Goal: Task Accomplishment & Management: Use online tool/utility

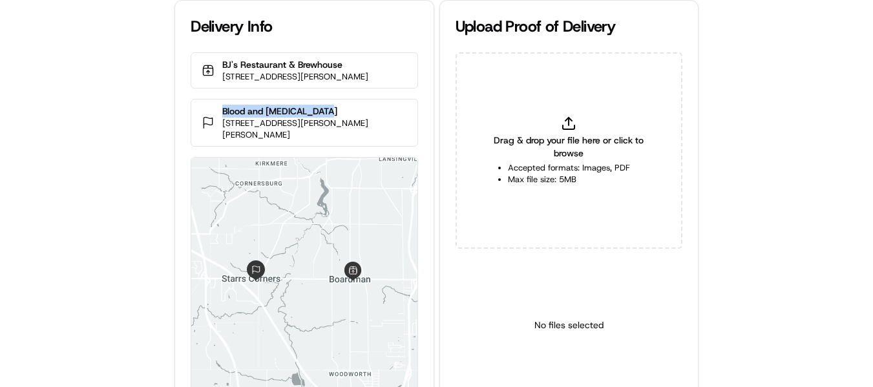
drag, startPoint x: 333, startPoint y: 110, endPoint x: 217, endPoint y: 107, distance: 116.3
click at [218, 107] on div "Blood and Cancer Center 3695 Boardman-Canfield Rd, Canfield, OH 44406, USA" at bounding box center [304, 123] width 227 height 48
click at [348, 110] on p "Blood and Cancer Center" at bounding box center [314, 111] width 184 height 13
drag, startPoint x: 342, startPoint y: 116, endPoint x: 222, endPoint y: 116, distance: 119.5
click at [222, 116] on p "Blood and Cancer Center" at bounding box center [314, 111] width 184 height 13
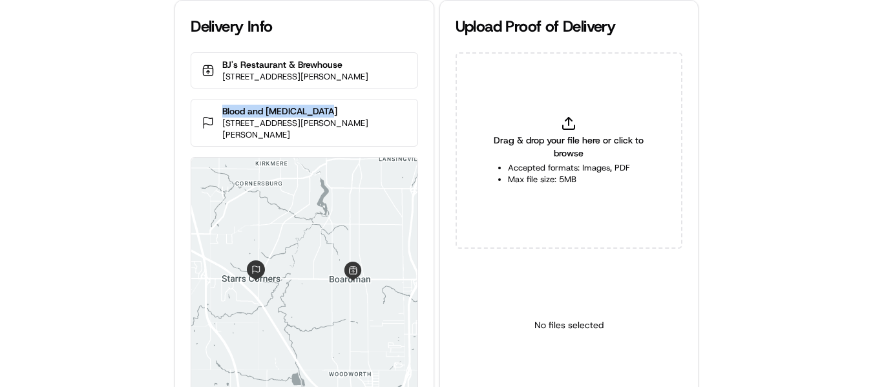
copy p "Blood and Cancer Center"
click at [349, 108] on p "Blood and Cancer Center" at bounding box center [314, 111] width 184 height 13
copy p "Blood and Cancer Center"
drag, startPoint x: 343, startPoint y: 109, endPoint x: 391, endPoint y: 151, distance: 63.6
click at [222, 110] on p "Blood and Cancer Center" at bounding box center [314, 111] width 184 height 13
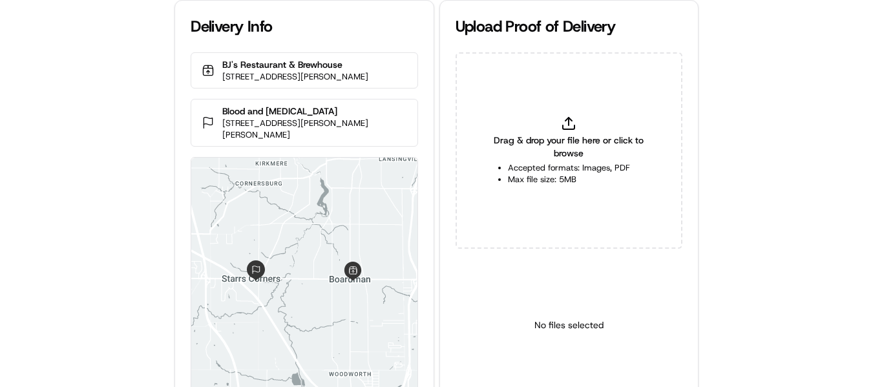
click at [559, 120] on div "Drag & drop your file here or click to browse Accepted formats: Images, PDF Max…" at bounding box center [568, 150] width 227 height 196
type input "C:\fakepath\Blood and Cancer Center pop.jpg"
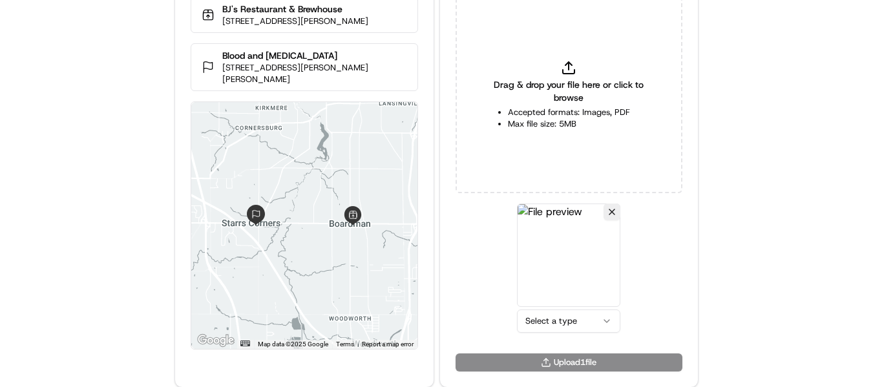
scroll to position [56, 0]
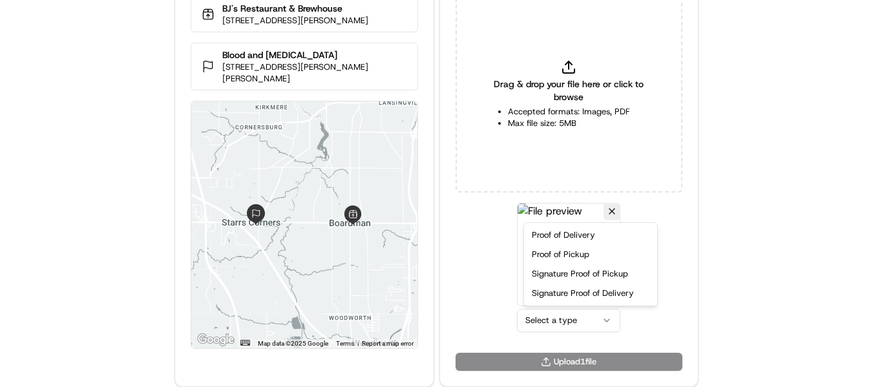
click at [567, 326] on html "Delivery Info BJ's Restaurant & Brewhouse 7327 Market St, Boardman, OH 44512, U…" at bounding box center [436, 137] width 873 height 387
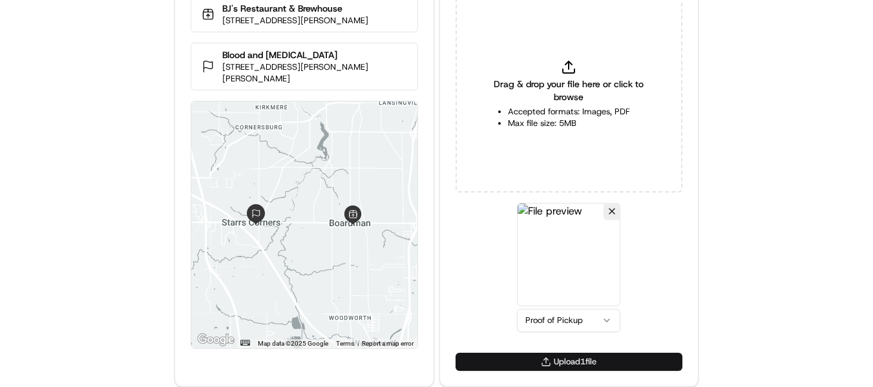
click at [585, 360] on button "Upload 1 file" at bounding box center [568, 362] width 227 height 18
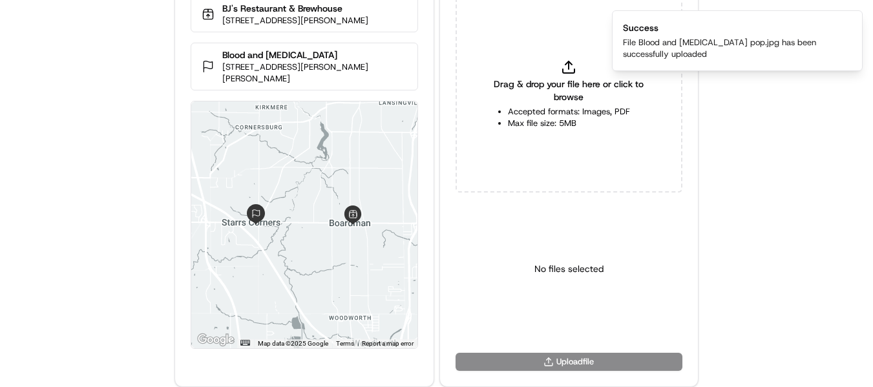
click at [566, 67] on icon at bounding box center [569, 67] width 16 height 16
type input "C:\fakepath\Blood and Cancer Center pod.jpg"
click at [575, 321] on html "Delivery Info BJ's Restaurant & Brewhouse 7327 Market St, Boardman, OH 44512, U…" at bounding box center [436, 137] width 873 height 387
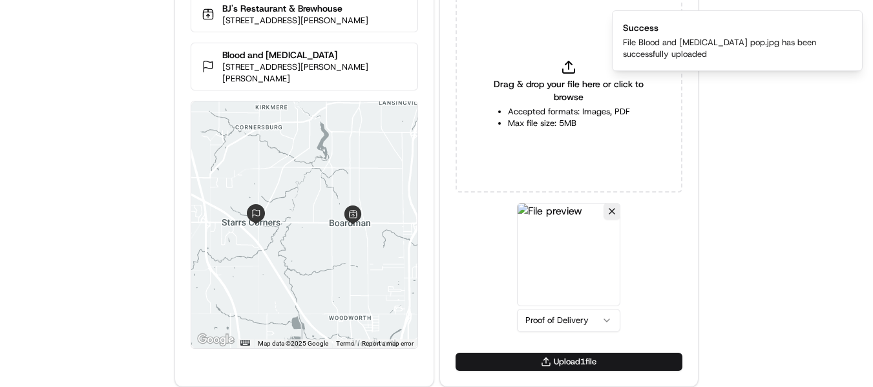
drag, startPoint x: 590, startPoint y: 357, endPoint x: 570, endPoint y: 364, distance: 21.2
click at [590, 357] on button "Upload 1 file" at bounding box center [568, 362] width 227 height 18
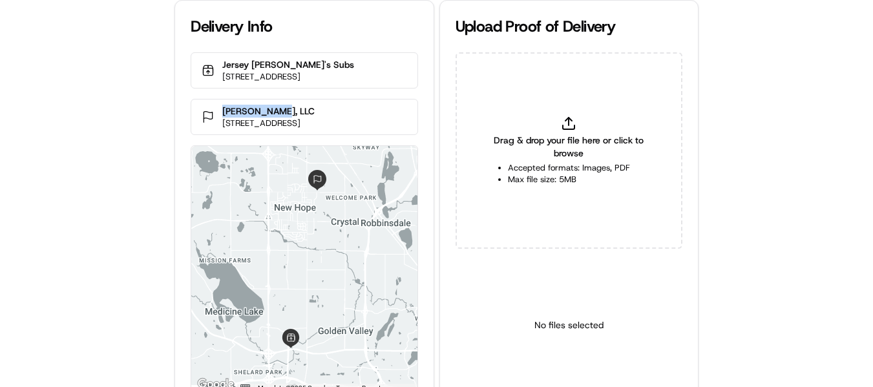
drag, startPoint x: 284, startPoint y: 116, endPoint x: 218, endPoint y: 119, distance: 65.9
click at [218, 119] on div "Horwitz, LLC 7400 49th Ave N, New Hope, MN 55428, USA" at bounding box center [304, 117] width 227 height 36
copy p "Horwitz, LLC"
click at [572, 123] on icon at bounding box center [569, 124] width 16 height 16
type input "C:\fakepath\Horwitz, LLC pod.jpg"
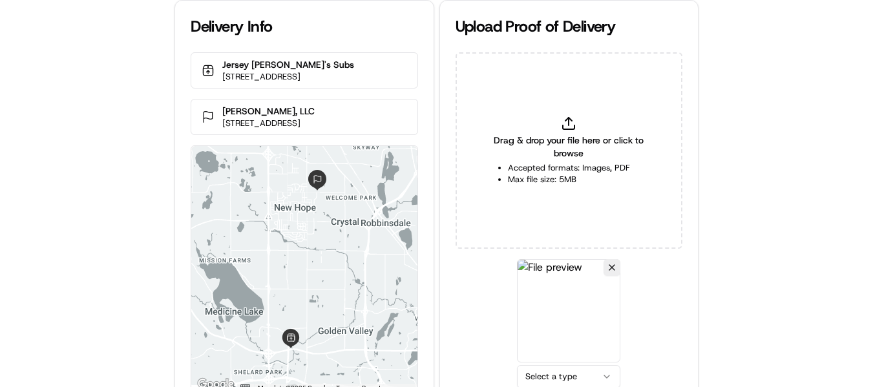
scroll to position [56, 0]
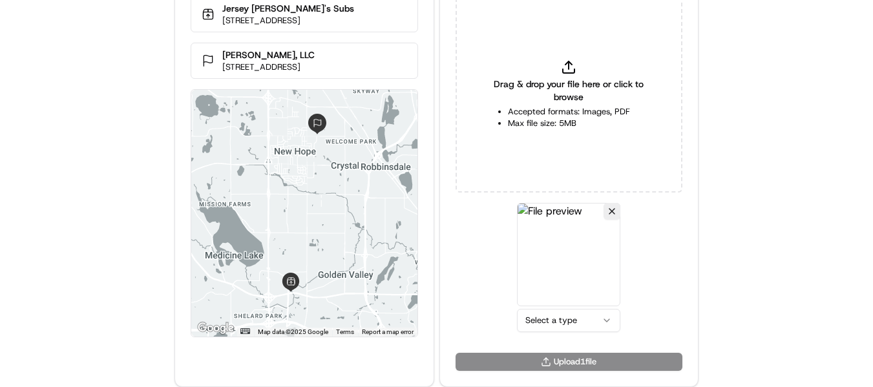
click at [578, 324] on html "Delivery Info Jersey Mike's Subs 8525 Golden Valley Rd, Golden Valley, MN 55427…" at bounding box center [436, 137] width 873 height 387
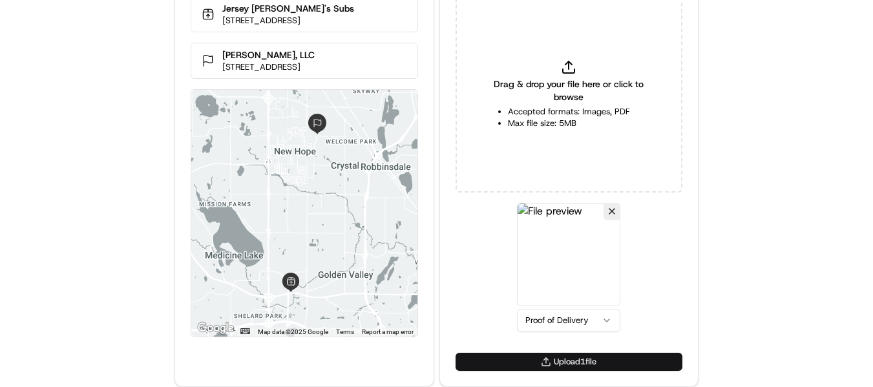
click at [571, 364] on button "Upload 1 file" at bounding box center [568, 362] width 227 height 18
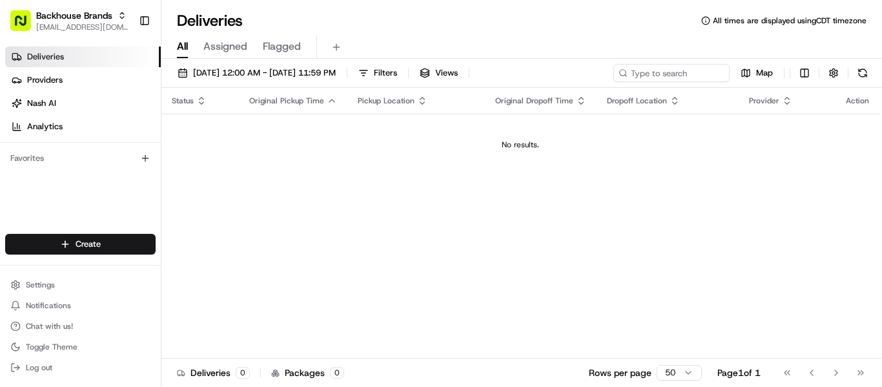
click at [385, 244] on div "Status Original Pickup Time Pickup Location Original Dropoff Time Dropoff Locat…" at bounding box center [521, 223] width 718 height 271
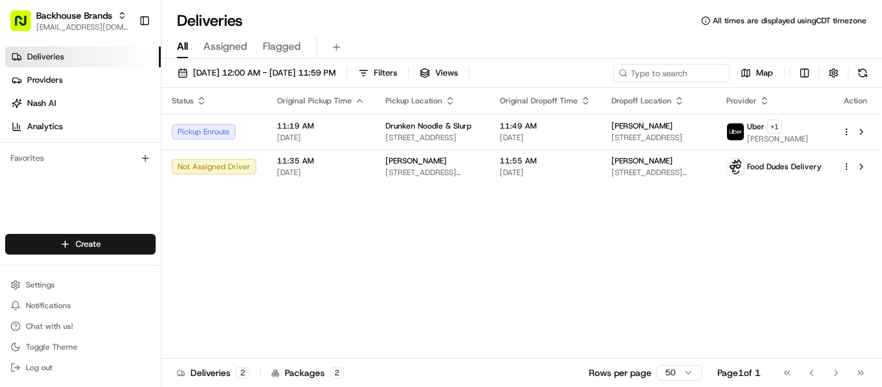
click at [356, 99] on icon "button" at bounding box center [360, 101] width 10 height 10
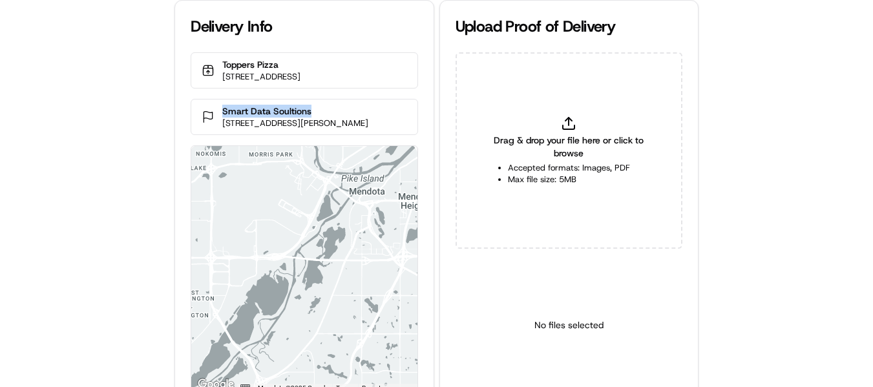
drag, startPoint x: 320, startPoint y: 120, endPoint x: 216, endPoint y: 119, distance: 104.0
click at [216, 119] on div "Smart Data Soultions [STREET_ADDRESS][PERSON_NAME]" at bounding box center [304, 117] width 227 height 36
copy p "Smart Data Soultions"
click at [565, 122] on icon at bounding box center [569, 124] width 16 height 16
type input "C:\fakepath\Smart Data Soultions pop.jpeg"
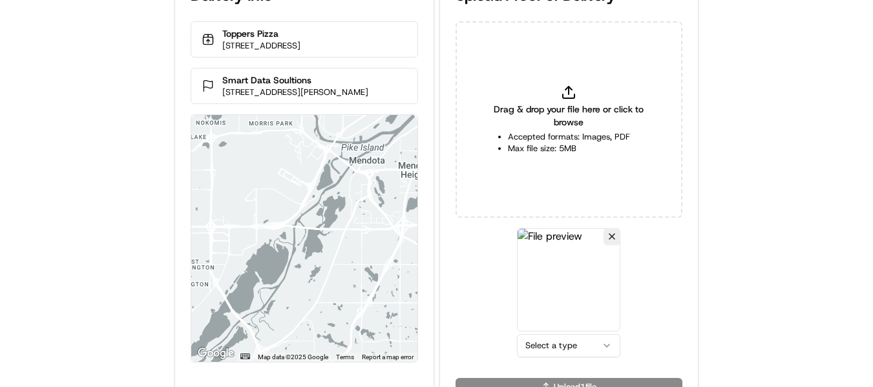
scroll to position [56, 0]
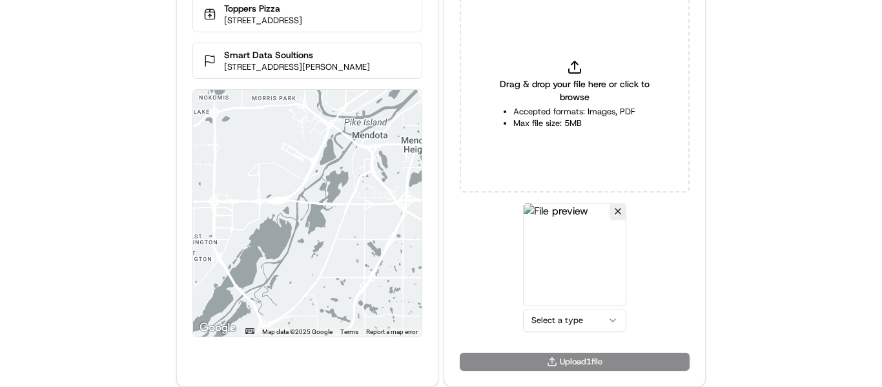
click at [566, 320] on html "Delivery Info Toppers Pizza 7821 Portland Ave S, Bloomington, MN 55420, USA Sma…" at bounding box center [441, 137] width 882 height 387
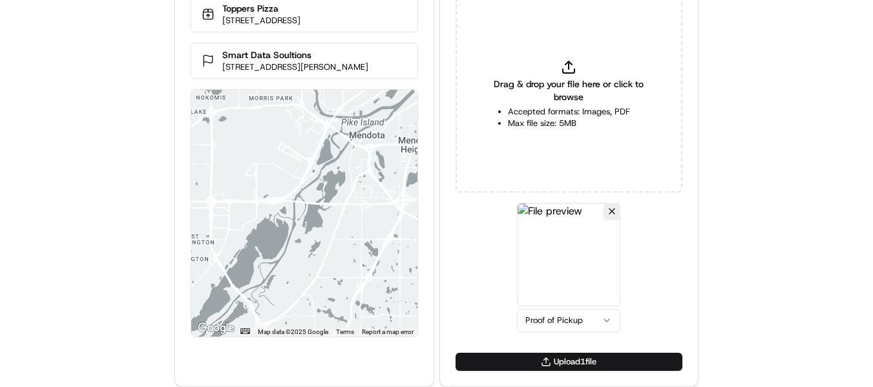
click at [561, 363] on button "Upload 1 file" at bounding box center [568, 362] width 227 height 18
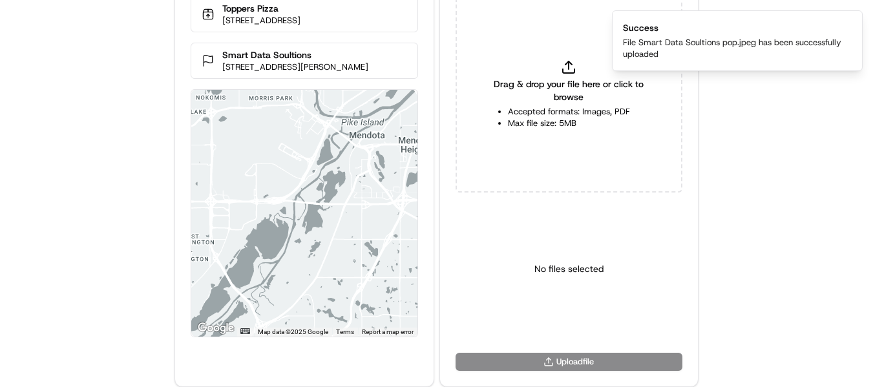
click at [570, 67] on icon at bounding box center [569, 67] width 16 height 16
type input "C:\fakepath\Smart Data Soultions pod.jpeg"
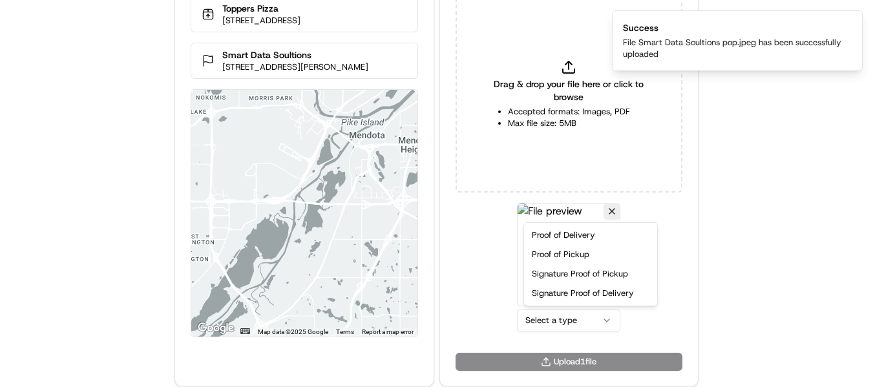
click at [565, 323] on html "Delivery Info Toppers Pizza 7821 Portland Ave S, Bloomington, MN 55420, USA Sma…" at bounding box center [436, 137] width 873 height 387
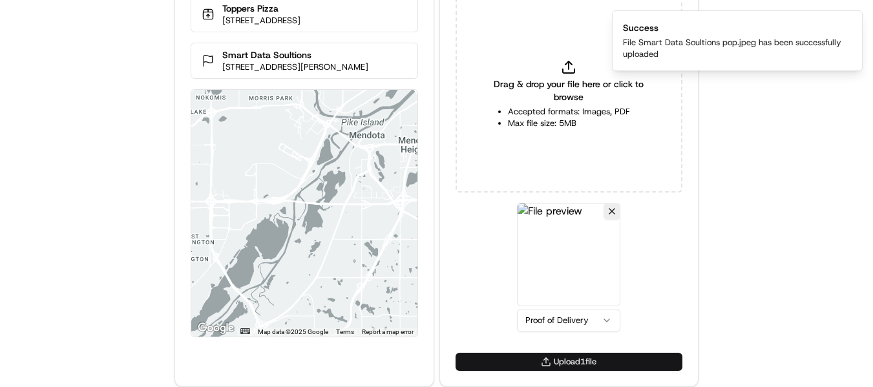
click at [576, 358] on button "Upload 1 file" at bounding box center [568, 362] width 227 height 18
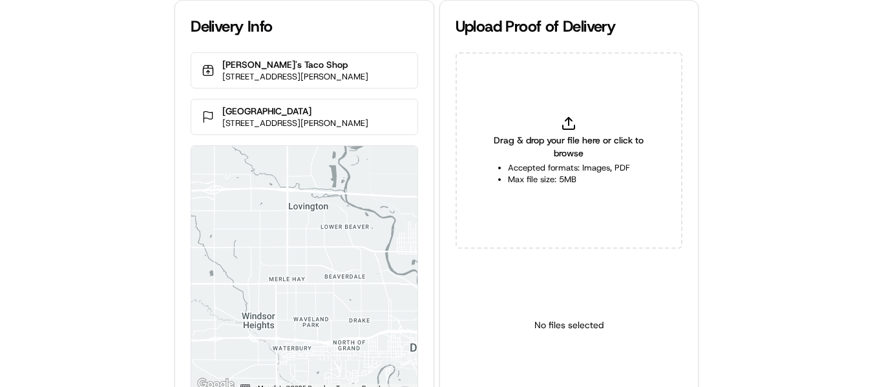
drag, startPoint x: 335, startPoint y: 124, endPoint x: 223, endPoint y: 124, distance: 111.8
click at [223, 118] on p "[GEOGRAPHIC_DATA]" at bounding box center [295, 111] width 146 height 13
copy p "[GEOGRAPHIC_DATA]"
click at [571, 129] on icon at bounding box center [569, 127] width 12 height 4
type input "C:\fakepath\River Hills Surgery Center pod.jpeg"
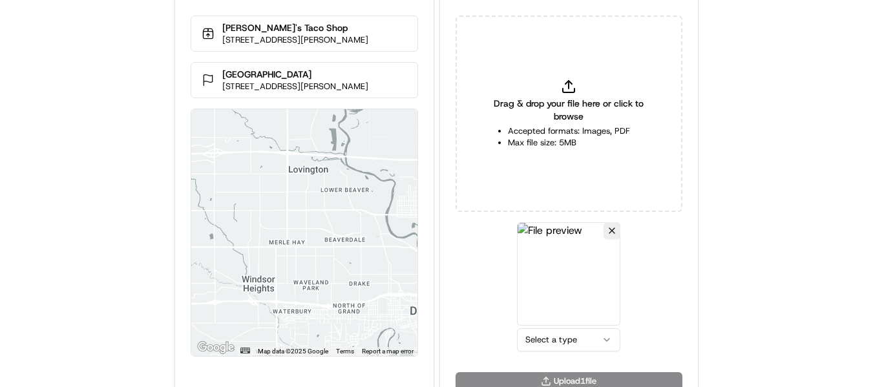
scroll to position [56, 0]
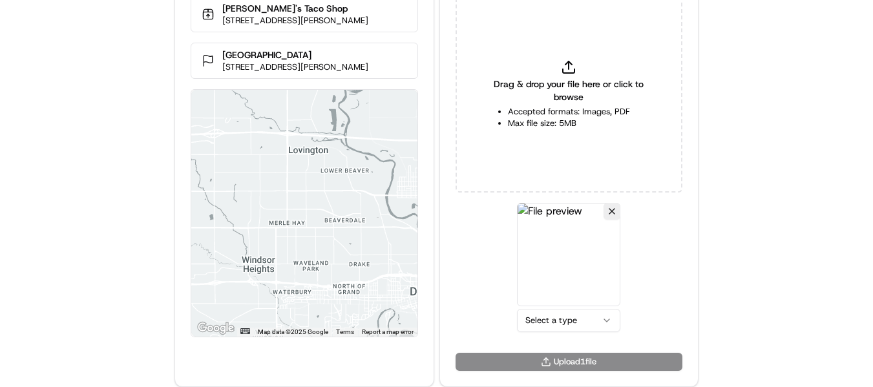
click at [563, 322] on html "Delivery Info [PERSON_NAME]'s Taco Shop [STREET_ADDRESS][PERSON_NAME][GEOGRAPHI…" at bounding box center [436, 137] width 873 height 387
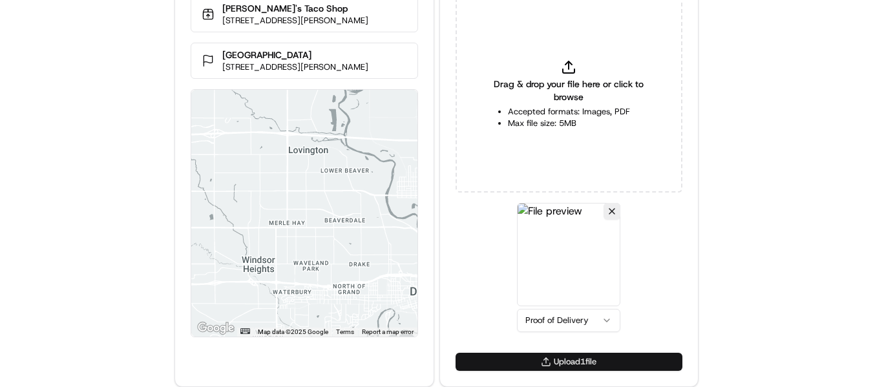
click at [552, 359] on button "Upload 1 file" at bounding box center [568, 362] width 227 height 18
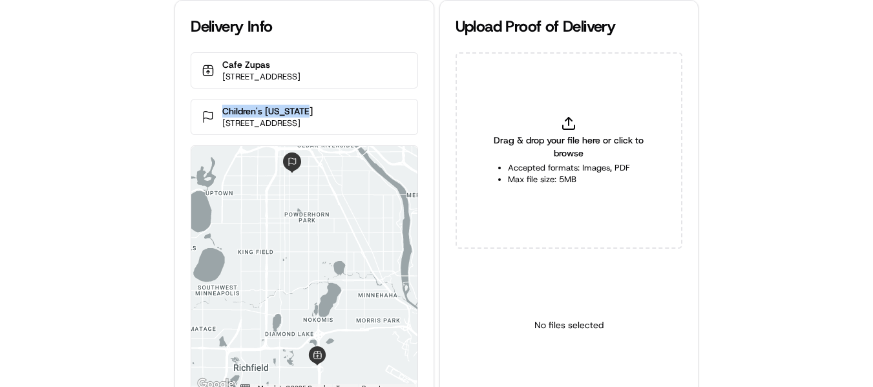
click at [223, 104] on div "Children's Minnesota 2525 Chicago Ave 1st floor, Minneapolis, MN 55404, USA" at bounding box center [304, 117] width 227 height 36
copy p "Children's Minnesota"
click at [577, 125] on div "Drag & drop your file here or click to browse Accepted formats: Images, PDF Max…" at bounding box center [568, 150] width 227 height 196
type input "C:\fakepath\Children's Minnesota pop.jpeg"
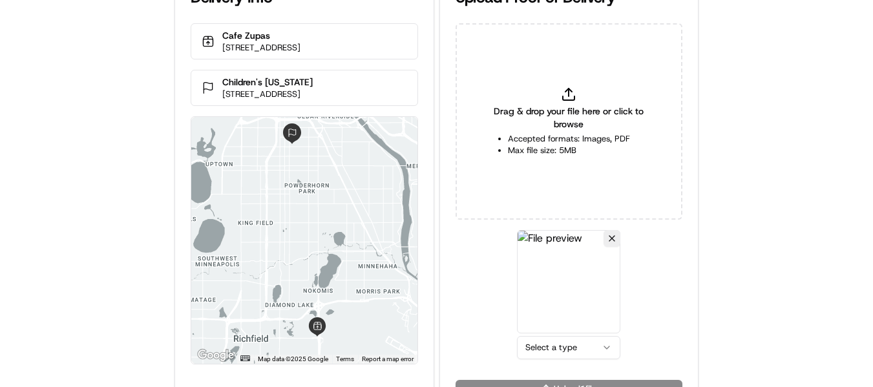
scroll to position [56, 0]
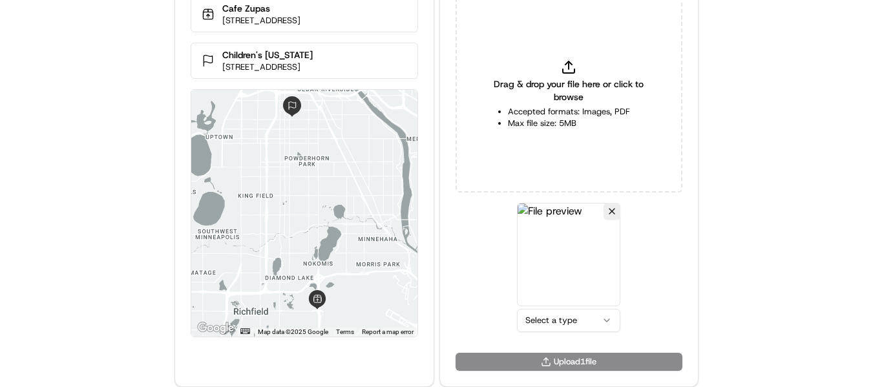
click at [568, 325] on html "Delivery Info Cafe Zupas 1840 E 66th St, Richfield, MN 55423, USA Children's Mi…" at bounding box center [436, 137] width 873 height 387
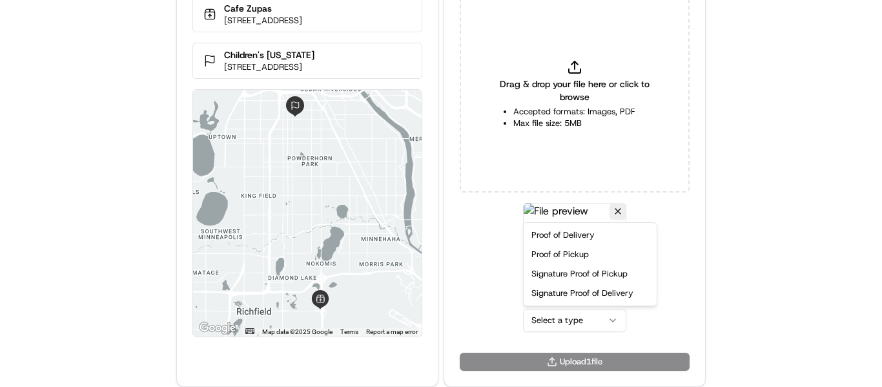
drag, startPoint x: 563, startPoint y: 258, endPoint x: 574, endPoint y: 280, distance: 24.6
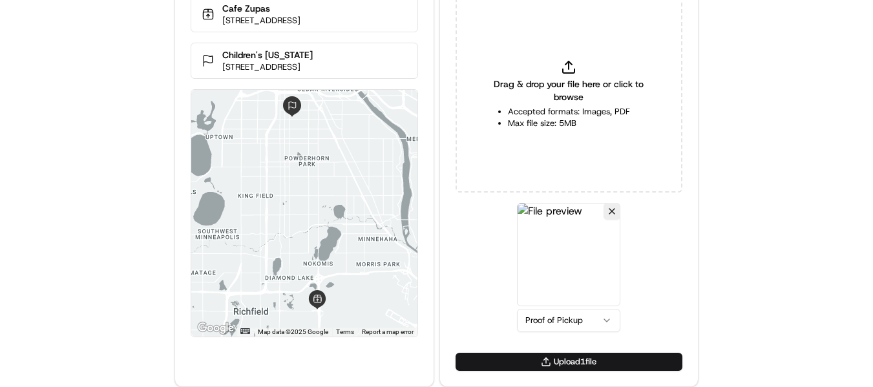
drag, startPoint x: 595, startPoint y: 364, endPoint x: 578, endPoint y: 367, distance: 17.0
click at [595, 365] on button "Upload 1 file" at bounding box center [568, 362] width 227 height 18
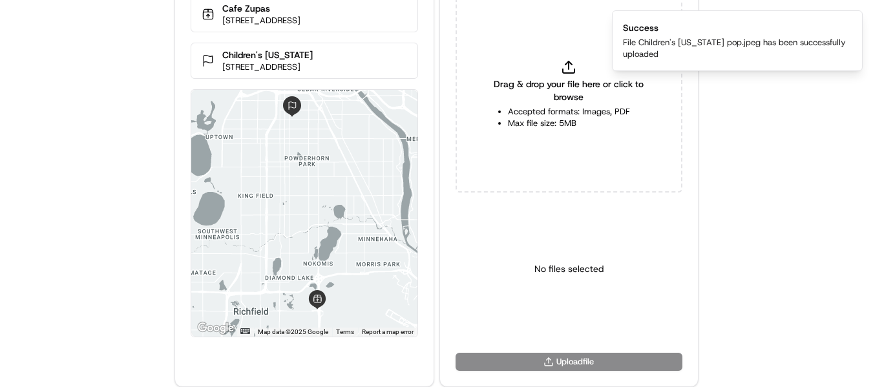
click at [574, 89] on span "Drag & drop your file here or click to browse" at bounding box center [569, 91] width 162 height 26
type input "C:\fakepath\Children's Minnesota pod.jpeg"
click at [544, 320] on html "Delivery Info Cafe Zupas 1840 E 66th St, Richfield, MN 55423, USA Children's Mi…" at bounding box center [436, 137] width 873 height 387
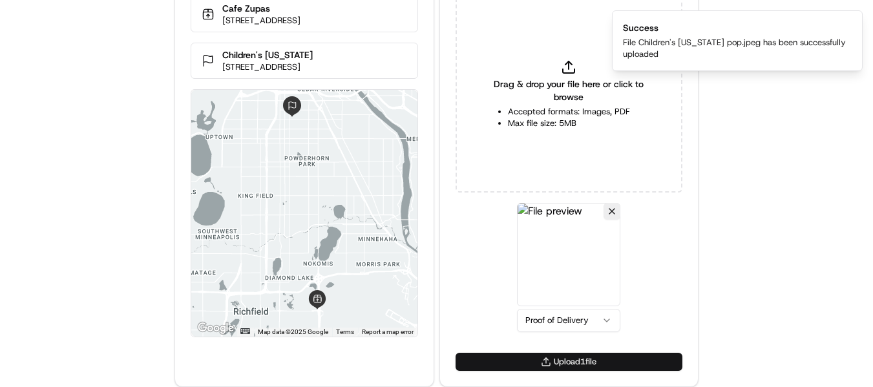
click at [577, 362] on button "Upload 1 file" at bounding box center [568, 362] width 227 height 18
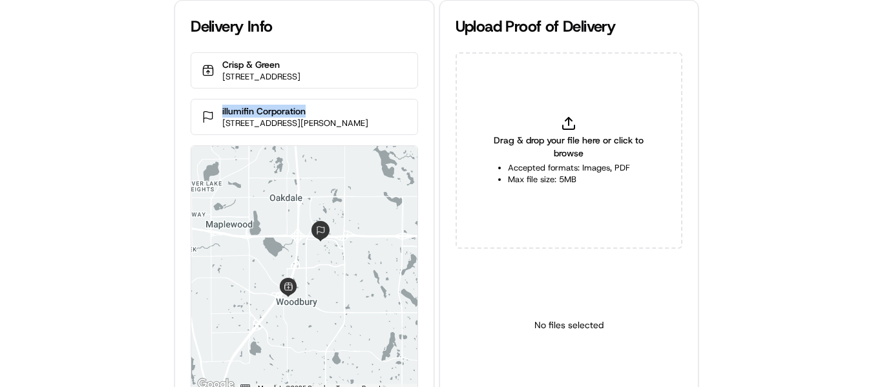
drag, startPoint x: 231, startPoint y: 121, endPoint x: 215, endPoint y: 120, distance: 15.6
click at [222, 121] on div "illumifin Corporation [STREET_ADDRESS][PERSON_NAME]" at bounding box center [304, 117] width 227 height 36
click at [319, 118] on p "illumifin Corporation" at bounding box center [295, 111] width 146 height 13
click at [318, 118] on p "illumifin Corporation" at bounding box center [295, 111] width 146 height 13
drag, startPoint x: 314, startPoint y: 123, endPoint x: 200, endPoint y: 126, distance: 114.4
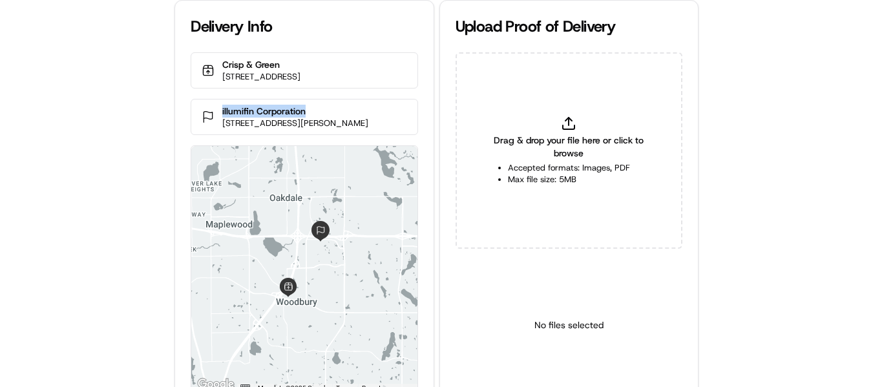
click at [200, 126] on div "illumifin Corporation 7805 Hudson Rd #180, Woodbury, MN 55125, USA" at bounding box center [304, 117] width 227 height 36
copy p "illumifin Corporation"
click at [559, 141] on span "Drag & drop your file here or click to browse" at bounding box center [569, 147] width 162 height 26
type input "C:\fakepath\illumifin Corporation pop.jpeg"
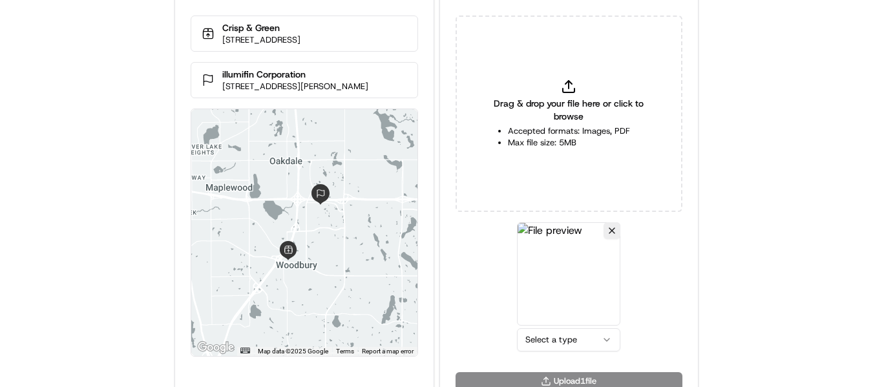
scroll to position [56, 0]
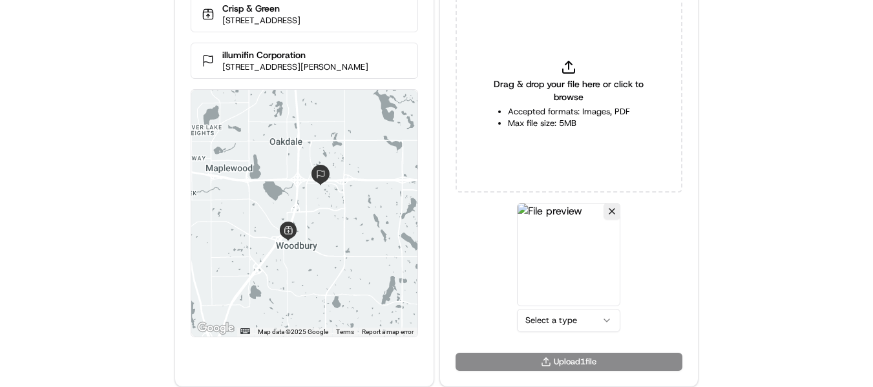
click at [569, 313] on html "Delivery Info Crisp & Green 7030 Valley Creek Plaza, Woodbury, MN 55125, USA il…" at bounding box center [436, 137] width 873 height 387
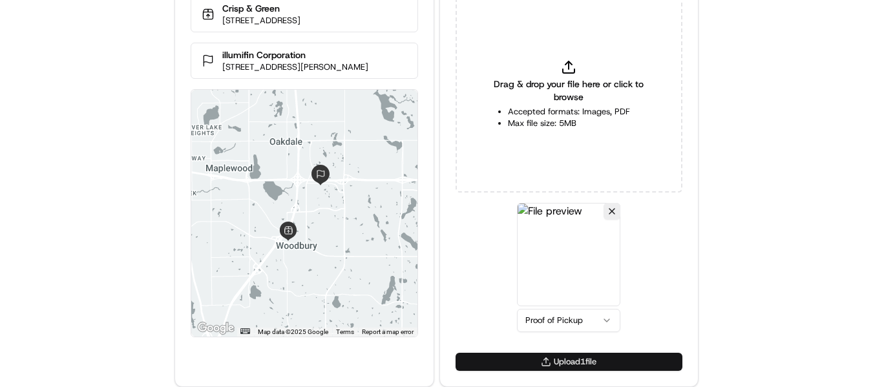
click at [585, 364] on button "Upload 1 file" at bounding box center [568, 362] width 227 height 18
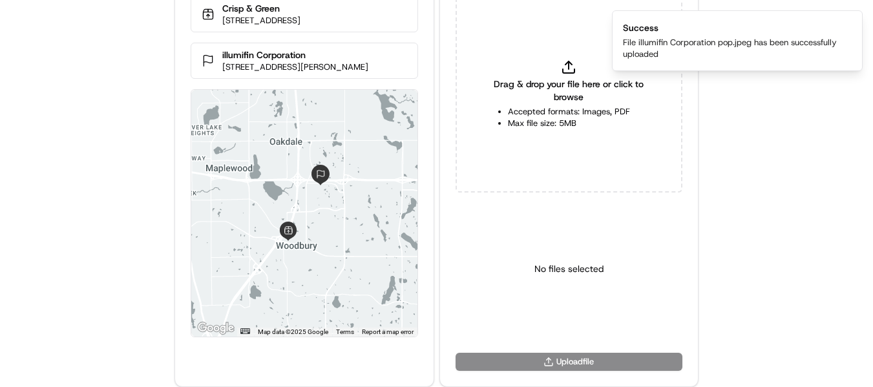
click at [567, 69] on icon at bounding box center [569, 67] width 16 height 16
type input "C:\fakepath\illumifin Corporation pod.jpeg"
click at [565, 316] on html "Delivery Info Crisp & Green 7030 Valley Creek Plaza, Woodbury, MN 55125, USA il…" at bounding box center [436, 137] width 873 height 387
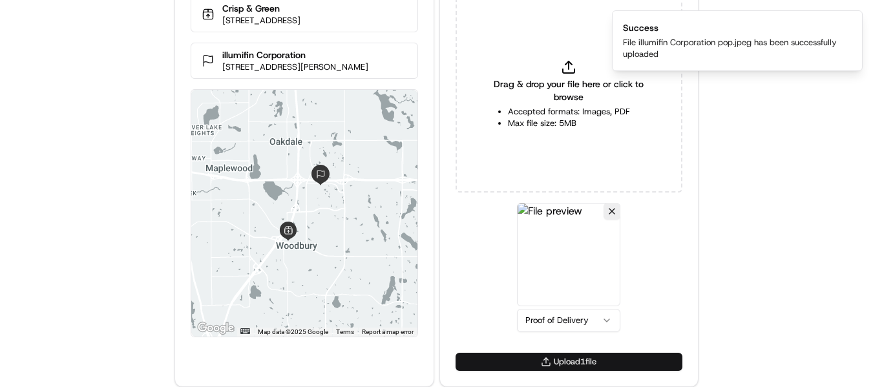
click at [550, 362] on button "Upload 1 file" at bounding box center [568, 362] width 227 height 18
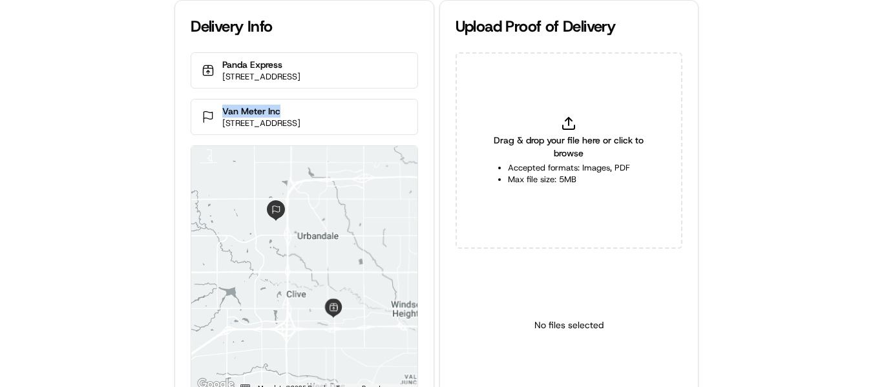
drag, startPoint x: 293, startPoint y: 126, endPoint x: 210, endPoint y: 124, distance: 82.7
click at [210, 124] on div "Van Meter Inc [STREET_ADDRESS]" at bounding box center [304, 117] width 227 height 36
copy p "Van Meter Inc"
click at [565, 118] on icon at bounding box center [569, 124] width 16 height 16
type input "C:\fakepath\Van Meter Inc pop.jpeg"
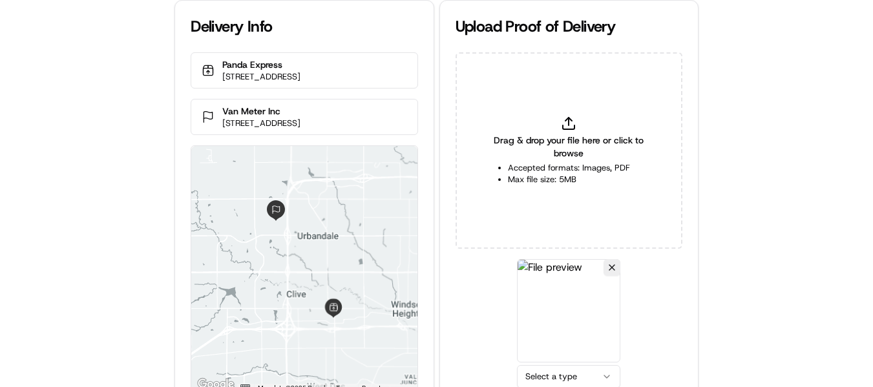
click at [568, 382] on html "Delivery Info Panda Express [STREET_ADDRESS] Van Meter Inc [STREET_ADDRESS] ← M…" at bounding box center [436, 193] width 873 height 387
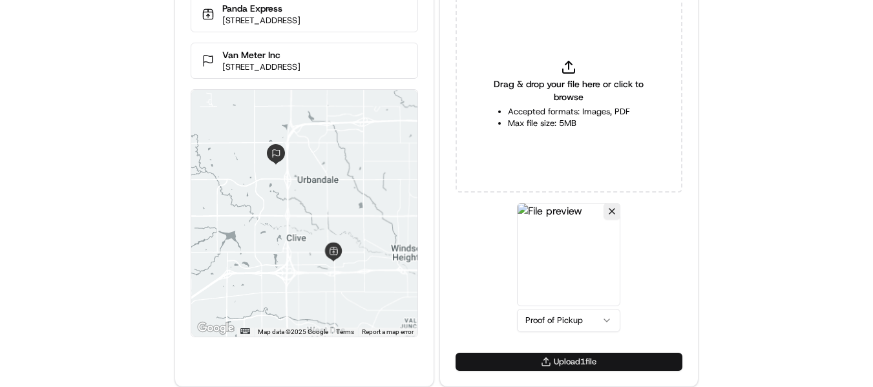
click at [581, 353] on button "Upload 1 file" at bounding box center [568, 362] width 227 height 18
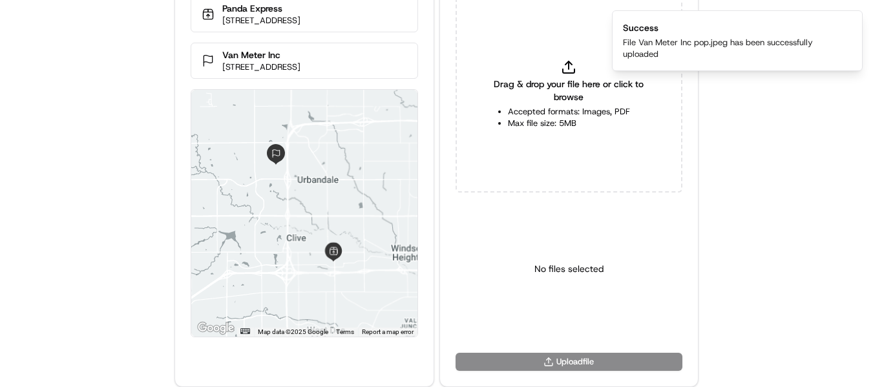
click at [573, 70] on icon at bounding box center [569, 67] width 16 height 16
type input "C:\fakepath\Van Meter Inc pod.jpeg"
click at [565, 317] on html "Delivery Info Panda Express [STREET_ADDRESS] Van Meter Inc [STREET_ADDRESS] ← M…" at bounding box center [436, 137] width 873 height 387
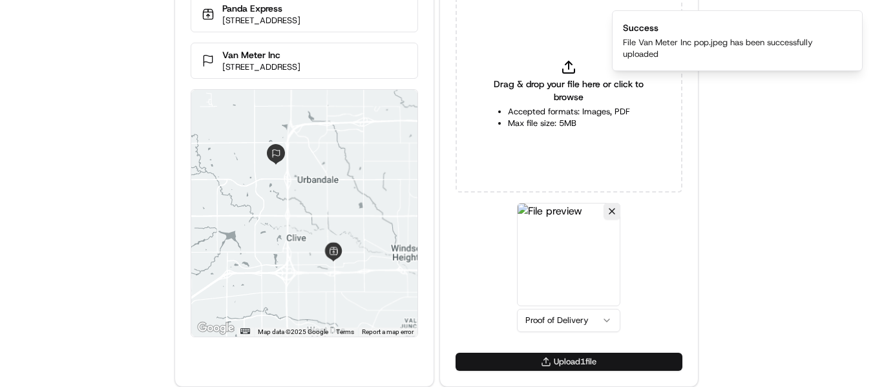
click at [569, 357] on button "Upload 1 file" at bounding box center [568, 362] width 227 height 18
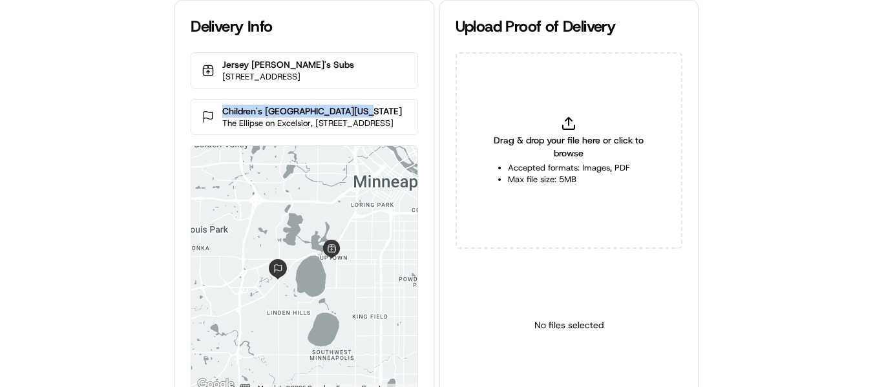
drag, startPoint x: 359, startPoint y: 111, endPoint x: 218, endPoint y: 98, distance: 141.4
click at [218, 98] on div "Jersey [PERSON_NAME]'s Subs [STREET_ADDRESS] Children's [GEOGRAPHIC_DATA][US_ST…" at bounding box center [304, 230] width 258 height 357
copy p "Children's [GEOGRAPHIC_DATA][US_STATE]"
click at [568, 124] on line at bounding box center [568, 122] width 0 height 8
type input "C:\fakepath\Children's Hospital of [US_STATE] pop.jpeg"
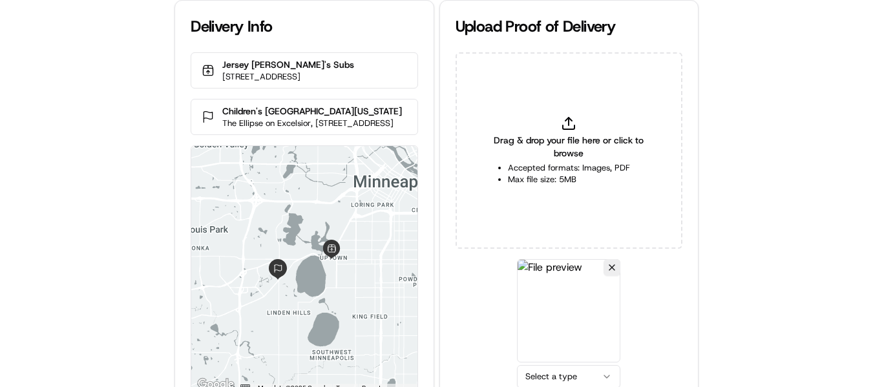
scroll to position [56, 0]
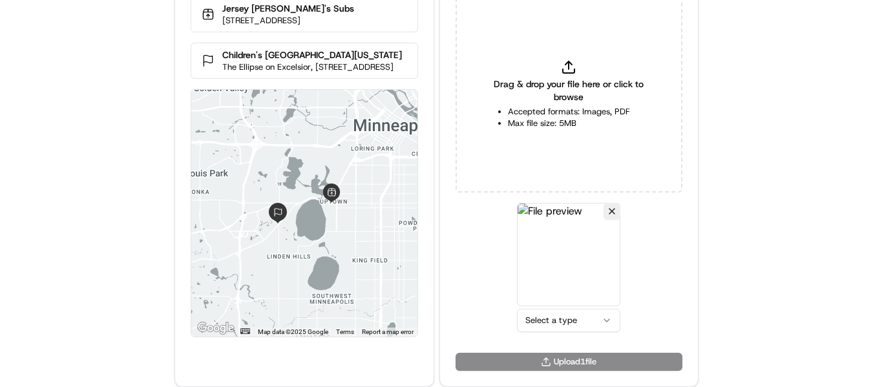
click at [571, 324] on html "Delivery Info Jersey Mike's Subs 1504 W Lake St, Minneapolis, MN 55408, USA Chi…" at bounding box center [436, 137] width 873 height 387
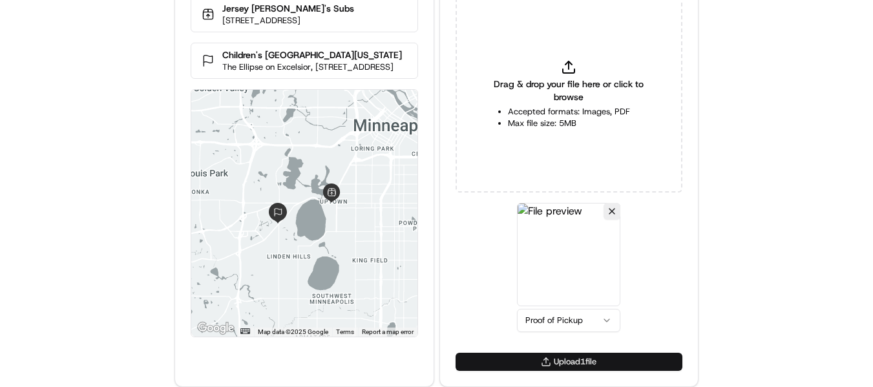
click at [579, 361] on button "Upload 1 file" at bounding box center [568, 362] width 227 height 18
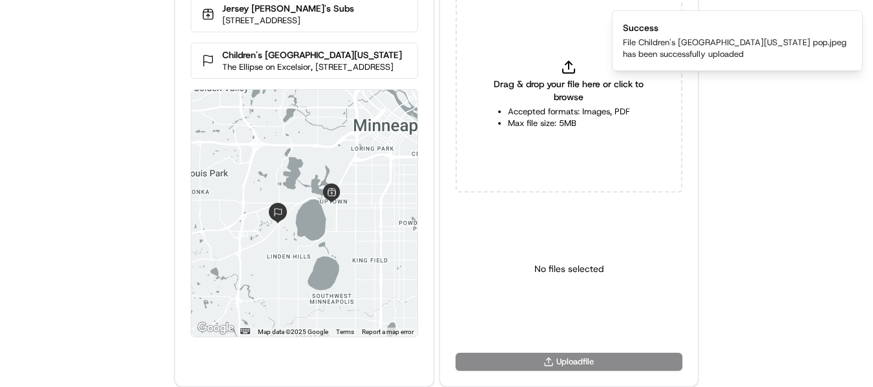
click at [559, 71] on div "Drag & drop your file here or click to browse Accepted formats: Images, PDF Max…" at bounding box center [568, 94] width 227 height 196
type input "C:\fakepath\Children's Hospital of Minnesota pod.jpeg"
click at [585, 318] on html "Delivery Info Jersey Mike's Subs 1504 W Lake St, Minneapolis, MN 55408, USA Chi…" at bounding box center [436, 137] width 873 height 387
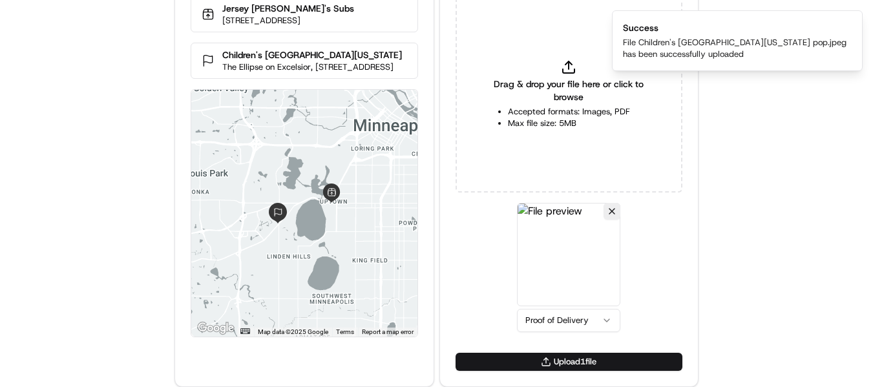
click at [562, 359] on button "Upload 1 file" at bounding box center [568, 362] width 227 height 18
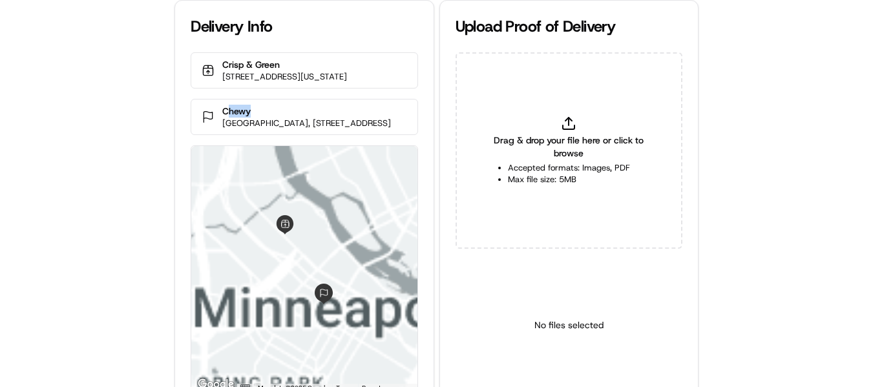
drag, startPoint x: 270, startPoint y: 120, endPoint x: 229, endPoint y: 123, distance: 40.8
click at [229, 118] on p "Chewy" at bounding box center [306, 111] width 169 height 13
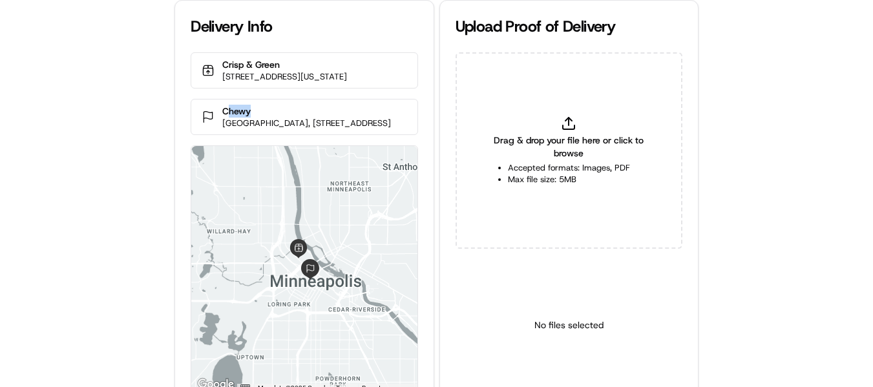
copy p "hewy"
click at [257, 118] on p "Chewy" at bounding box center [306, 111] width 169 height 13
click at [258, 118] on p "Chewy" at bounding box center [306, 111] width 169 height 13
drag, startPoint x: 256, startPoint y: 121, endPoint x: 213, endPoint y: 121, distance: 43.3
click at [213, 121] on div "Chewy Fifth Street Towers, 150 S 5th St #800, Minneapolis, MN 55402, USA" at bounding box center [304, 117] width 227 height 36
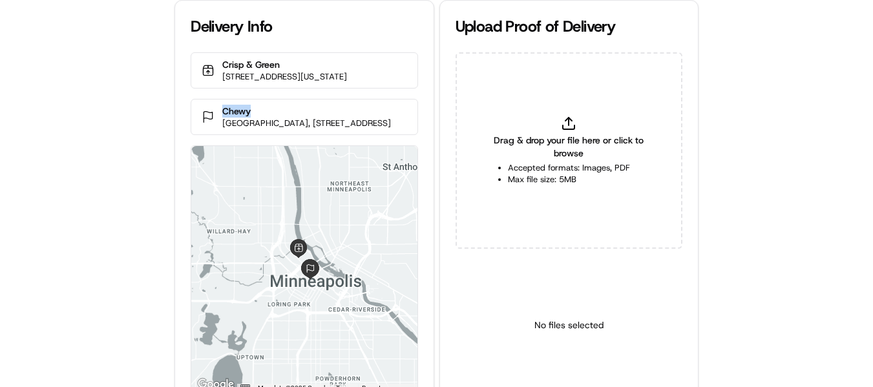
copy p "Chewy"
click at [578, 112] on div "Drag & drop your file here or click to browse Accepted formats: Images, PDF Max…" at bounding box center [568, 150] width 227 height 196
type input "C:\fakepath\Chewy pop1.jpg"
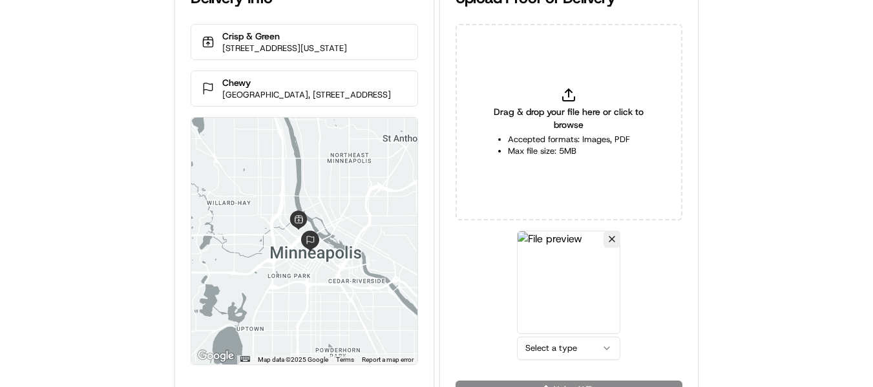
scroll to position [56, 0]
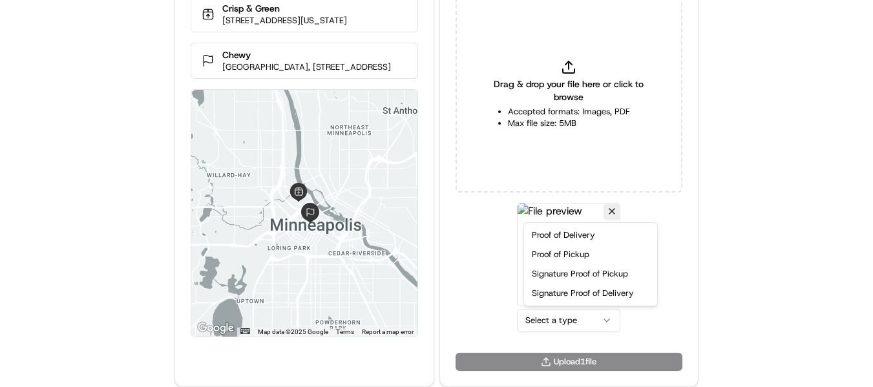
click at [578, 324] on html "Delivery Info Crisp & Green 428 N Washington Ave, Minneapolis, MN 55401, USA Ch…" at bounding box center [436, 137] width 873 height 387
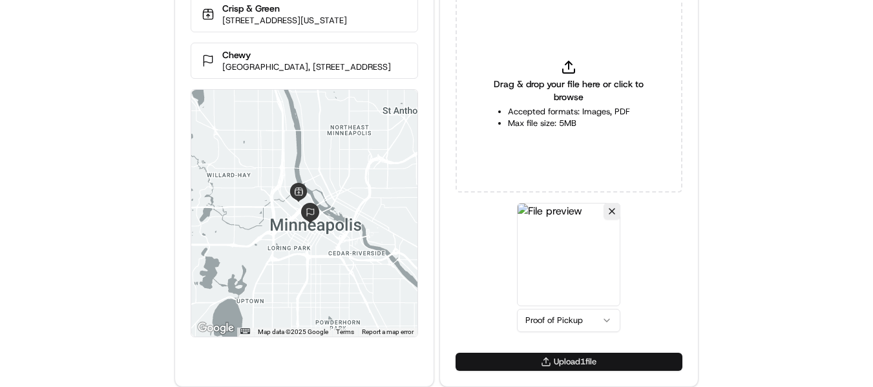
click at [586, 360] on button "Upload 1 file" at bounding box center [568, 362] width 227 height 18
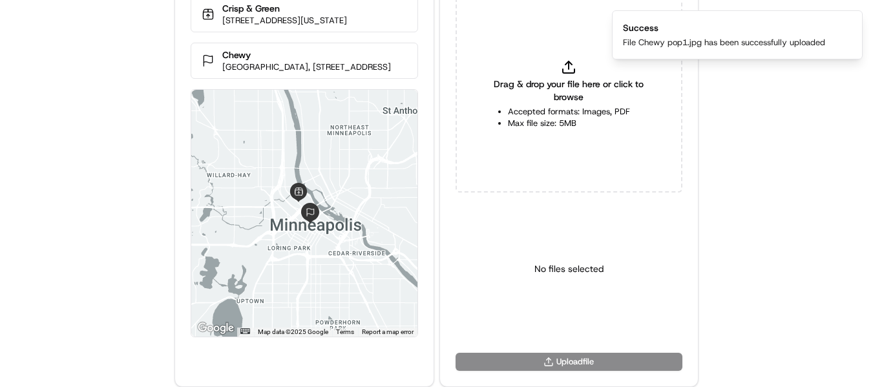
click at [570, 70] on icon at bounding box center [569, 67] width 16 height 16
type input "C:\fakepath\Chewy pod1.jpg"
click at [548, 325] on html "Delivery Info Crisp & Green 428 N Washington Ave, Minneapolis, MN 55401, USA Ch…" at bounding box center [436, 137] width 873 height 387
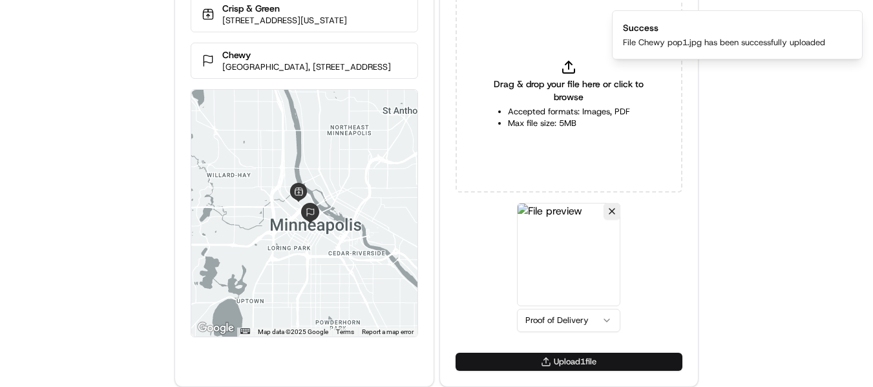
click at [561, 364] on button "Upload 1 file" at bounding box center [568, 362] width 227 height 18
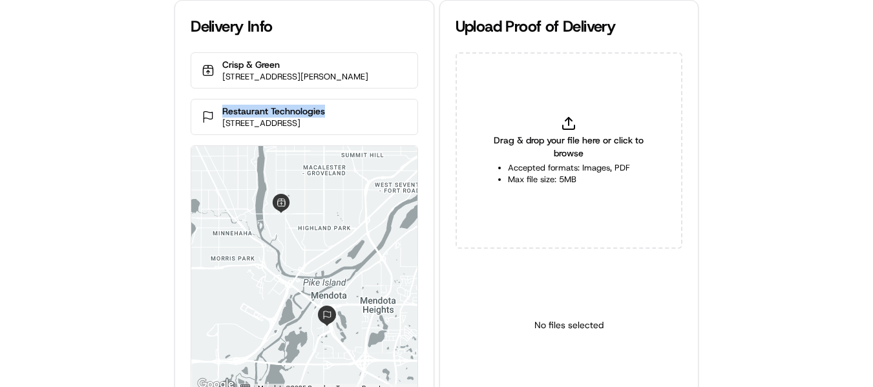
drag, startPoint x: 332, startPoint y: 111, endPoint x: 218, endPoint y: 103, distance: 114.7
click at [218, 103] on div "Restaurant Technologies [STREET_ADDRESS]" at bounding box center [304, 117] width 227 height 36
copy p "Restaurant Technologies"
click at [578, 123] on div "Drag & drop your file here or click to browse Accepted formats: Images, PDF Max…" at bounding box center [568, 150] width 227 height 196
type input "C:\fakepath\Restaurant Technologies pod.jpg"
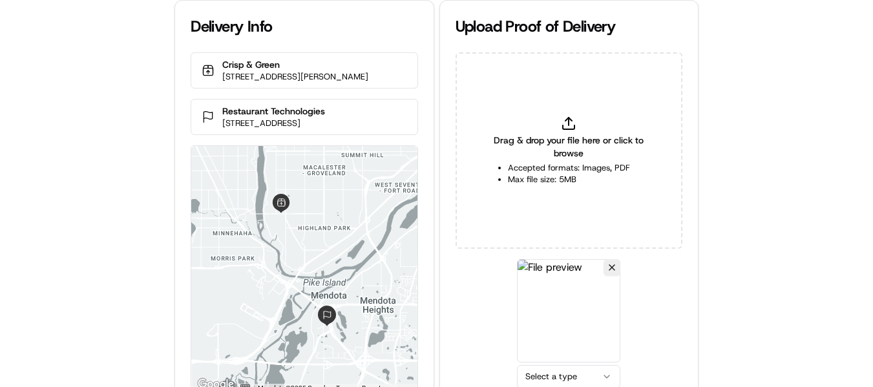
scroll to position [56, 0]
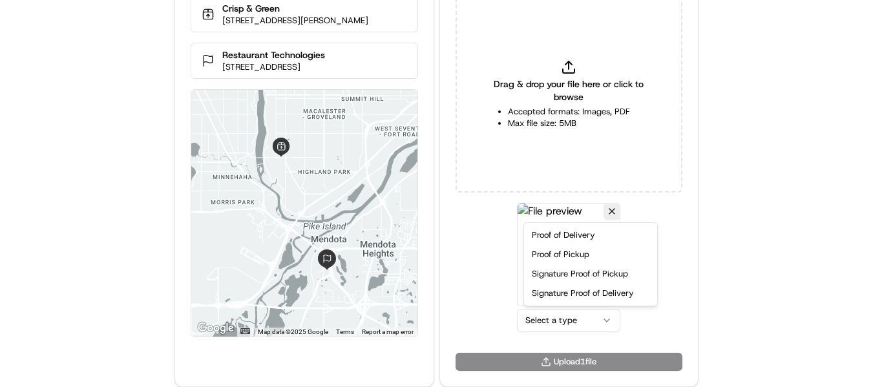
click at [576, 323] on html "Delivery Info Crisp & Green 2111 Ford Pkwy, St Paul, MN 55116, USA Restaurant T…" at bounding box center [436, 137] width 873 height 387
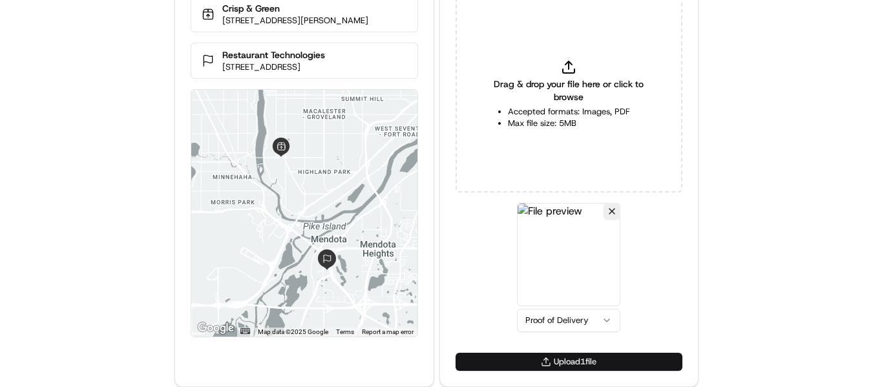
click at [565, 360] on button "Upload 1 file" at bounding box center [568, 362] width 227 height 18
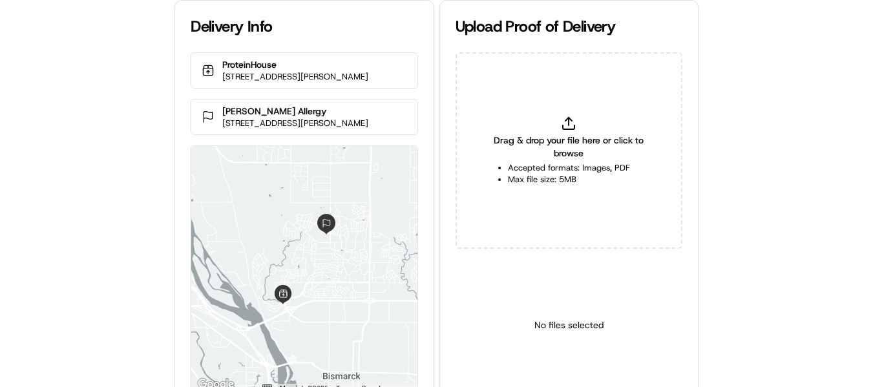
click at [565, 121] on icon at bounding box center [569, 124] width 16 height 16
drag, startPoint x: 285, startPoint y: 101, endPoint x: 276, endPoint y: 102, distance: 9.1
click at [276, 102] on div "Sanford Allergy 4535 Northern Sky Dr, Bismarck, ND 58503, USA" at bounding box center [304, 117] width 227 height 36
drag, startPoint x: 222, startPoint y: 109, endPoint x: 313, endPoint y: 112, distance: 90.5
click at [313, 112] on p "Sanford Allergy" at bounding box center [295, 111] width 146 height 13
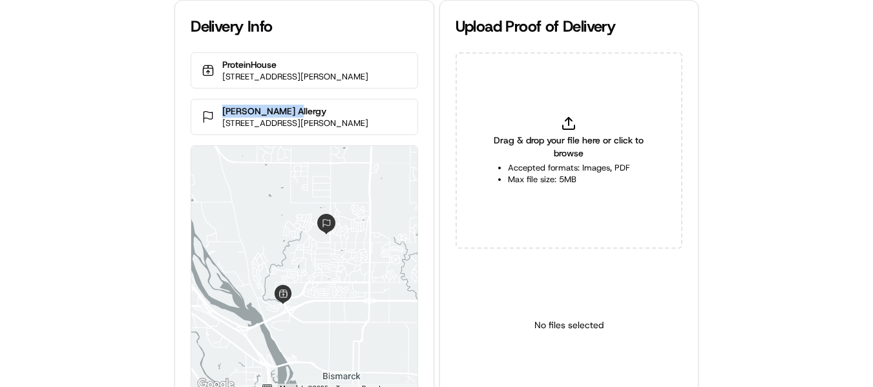
copy p "Sanford Allergy"
click at [578, 119] on div "Drag & drop your file here or click to browse Accepted formats: Images, PDF Max…" at bounding box center [568, 150] width 227 height 196
type input "C:\fakepath\Sanford Allergy pop.jpg"
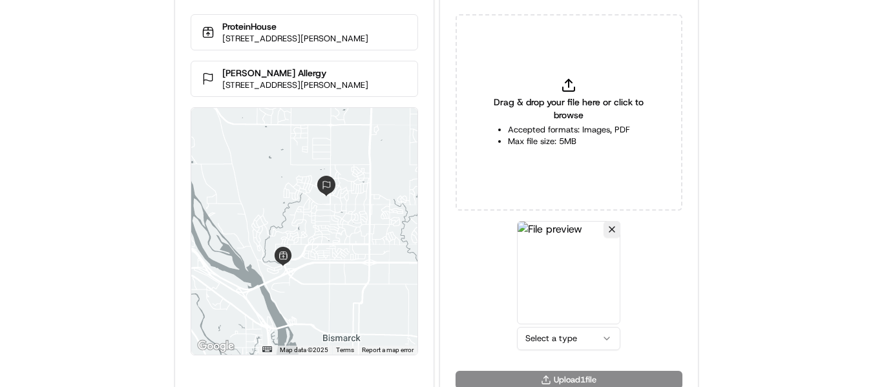
scroll to position [56, 0]
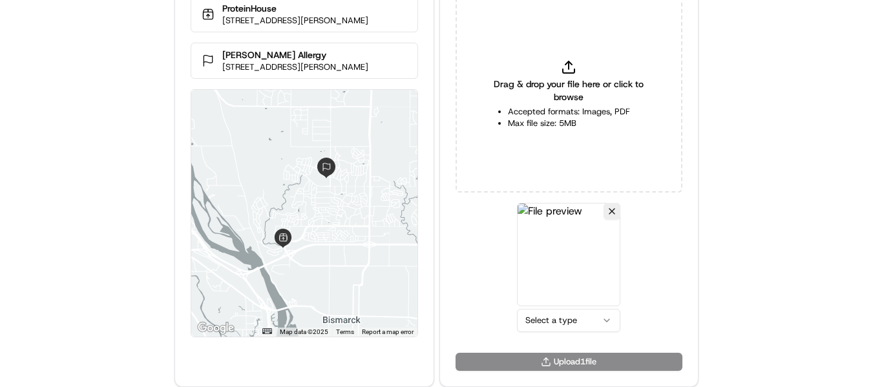
click at [551, 315] on html "Delivery Info ProteinHouse 1615 Burnt Boat Dr, Bismarck, ND 58503, USA Sanford …" at bounding box center [436, 137] width 873 height 387
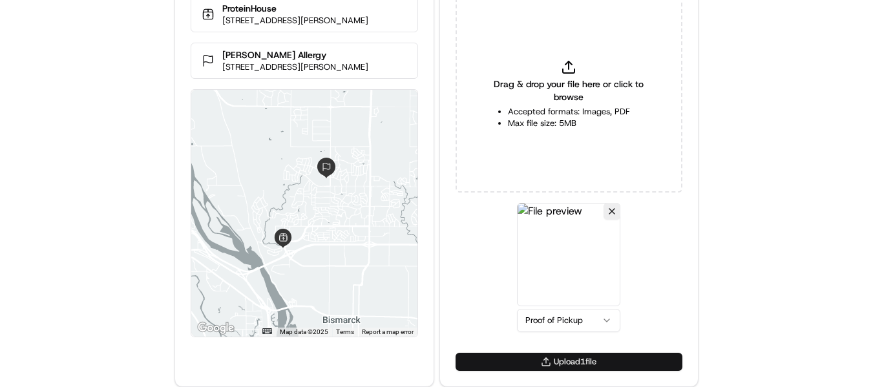
click at [574, 366] on button "Upload 1 file" at bounding box center [568, 362] width 227 height 18
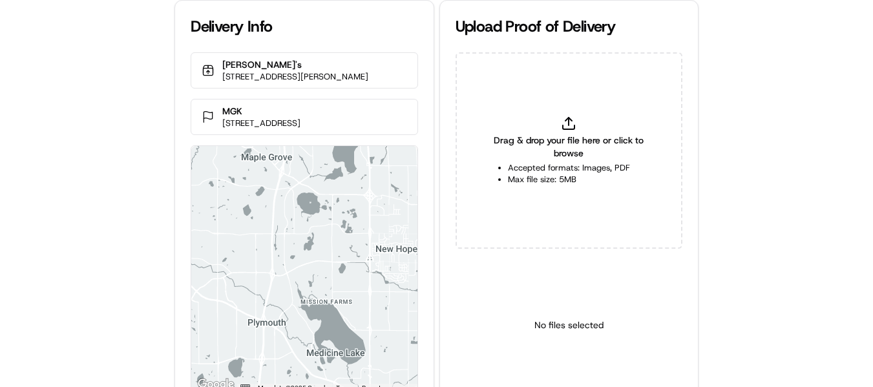
click at [233, 116] on p "MGK" at bounding box center [261, 111] width 78 height 13
drag, startPoint x: 245, startPoint y: 119, endPoint x: 222, endPoint y: 119, distance: 23.9
click at [222, 119] on div "MGK [STREET_ADDRESS]" at bounding box center [304, 117] width 227 height 36
copy p "MGK"
click at [565, 121] on icon at bounding box center [569, 124] width 16 height 16
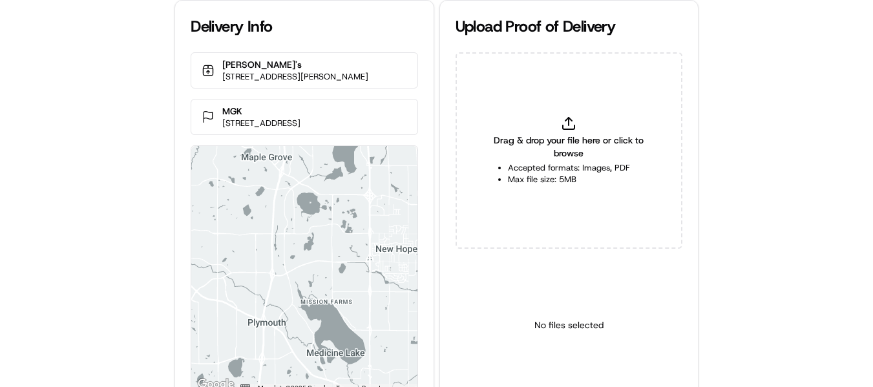
type input "C:\fakepath\MGK p;od.jpg"
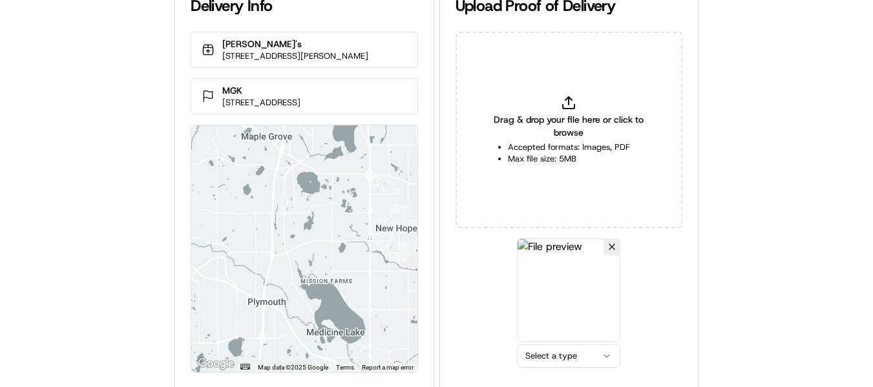
scroll to position [56, 0]
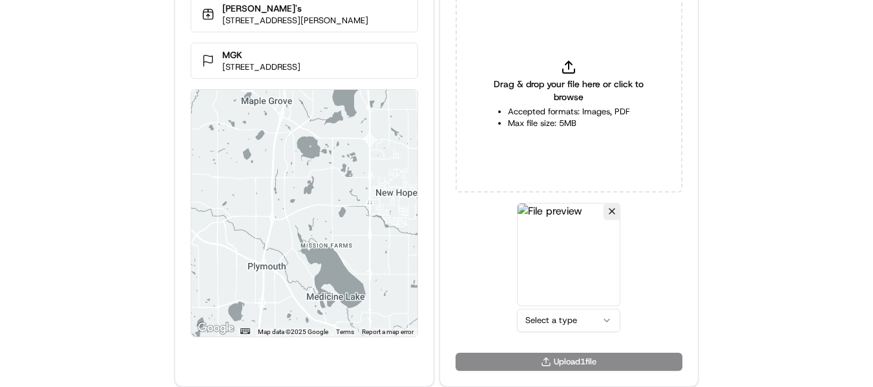
click at [561, 324] on html "Delivery Info [PERSON_NAME]'s [STREET_ADDRESS] ← Move left → Move right ↑ Move …" at bounding box center [436, 137] width 873 height 387
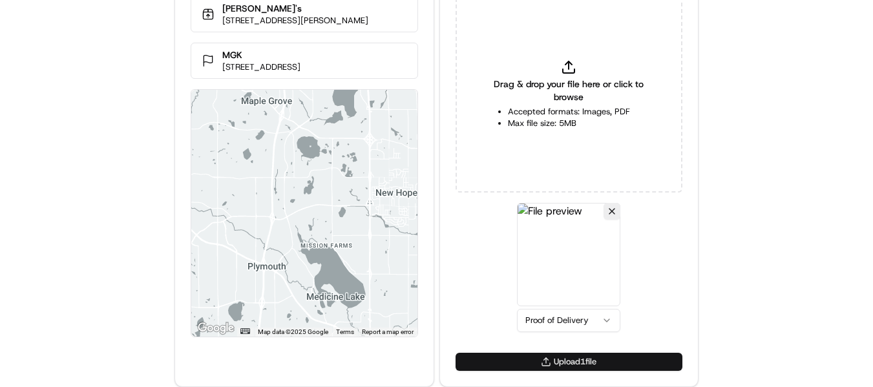
click at [603, 360] on button "Upload 1 file" at bounding box center [568, 362] width 227 height 18
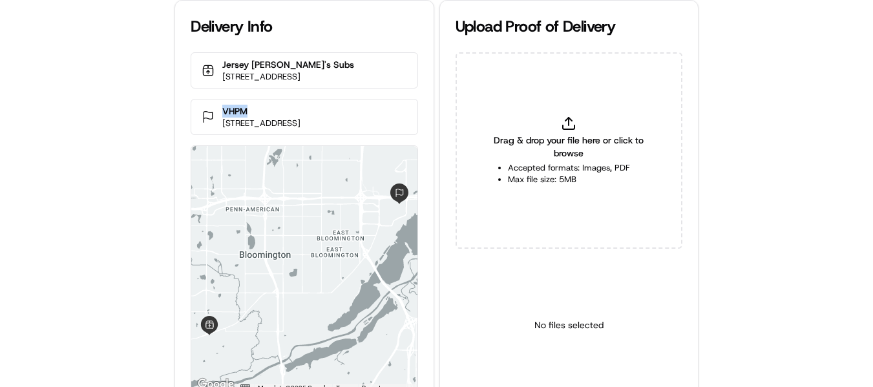
drag, startPoint x: 258, startPoint y: 127, endPoint x: 196, endPoint y: 128, distance: 61.4
click at [196, 128] on div "VHPM [STREET_ADDRESS]" at bounding box center [304, 117] width 227 height 36
click at [571, 121] on polyline at bounding box center [568, 119] width 6 height 3
type input "C:\fakepath\VHPM pop.jpeg"
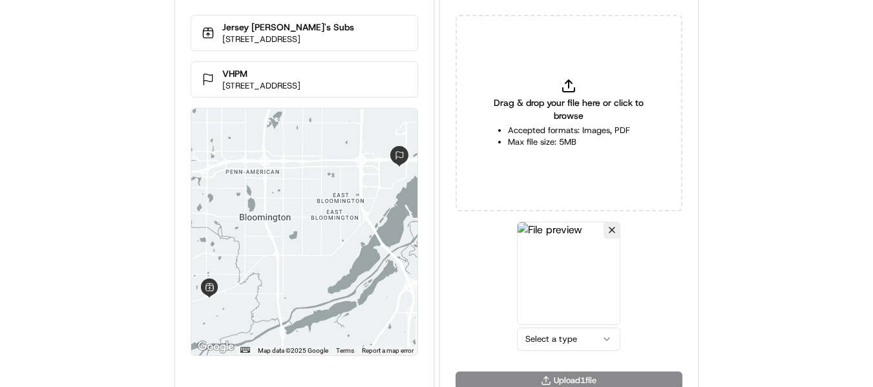
scroll to position [56, 0]
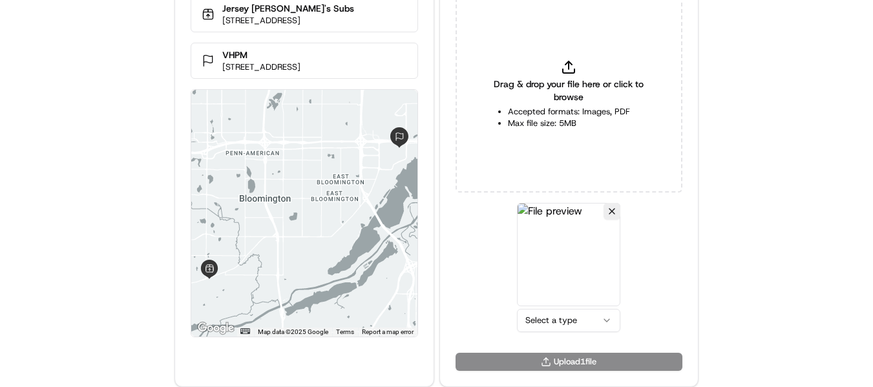
click at [555, 320] on html "Delivery Info Jersey [PERSON_NAME]'s Subs [STREET_ADDRESS] VHPM [STREET_ADDRESS…" at bounding box center [436, 137] width 873 height 387
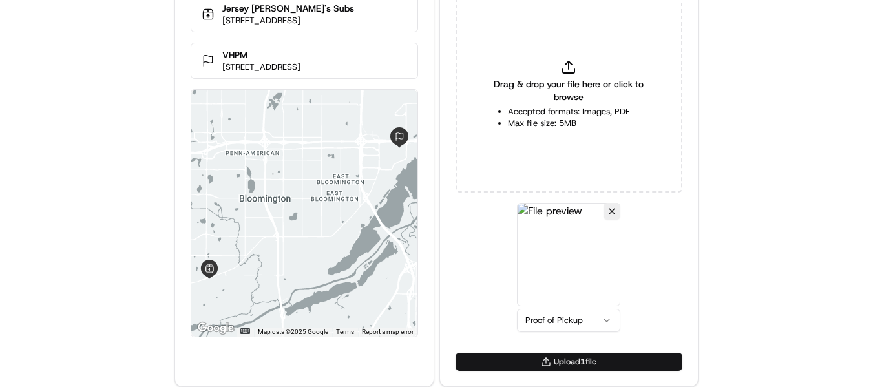
click at [563, 363] on button "Upload 1 file" at bounding box center [568, 362] width 227 height 18
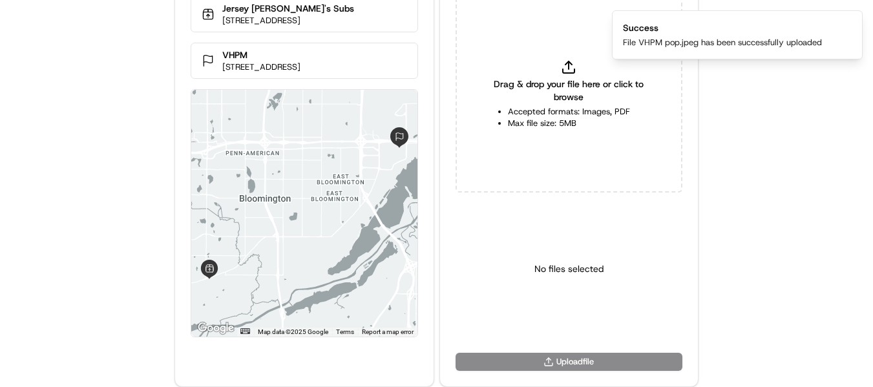
click at [571, 72] on icon at bounding box center [569, 71] width 12 height 4
type input "C:\fakepath\VHPM pod.jpeg"
click at [565, 321] on html "Delivery Info Jersey [PERSON_NAME]'s Subs [STREET_ADDRESS] VHPM [STREET_ADDRESS…" at bounding box center [436, 137] width 873 height 387
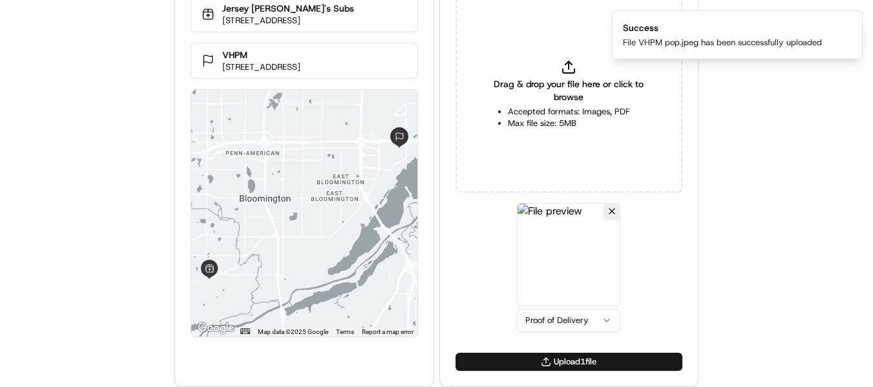
click at [568, 363] on button "Upload 1 file" at bounding box center [568, 362] width 227 height 18
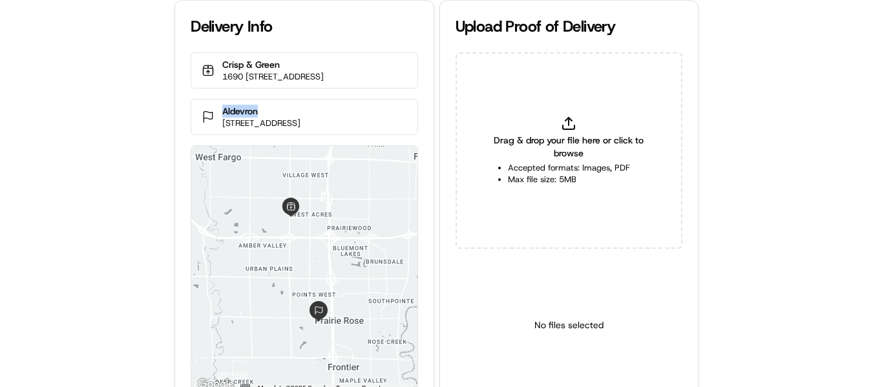
drag, startPoint x: 281, startPoint y: 113, endPoint x: 222, endPoint y: 111, distance: 59.5
click at [222, 111] on div "Aldevron 4055 41st Ave S 4055 41st, Fargo, ND 58104, USA" at bounding box center [304, 117] width 227 height 36
copy p "Aldevron"
click at [572, 123] on icon at bounding box center [569, 124] width 16 height 16
type input "C:\fakepath\Aldevron pop.jpg"
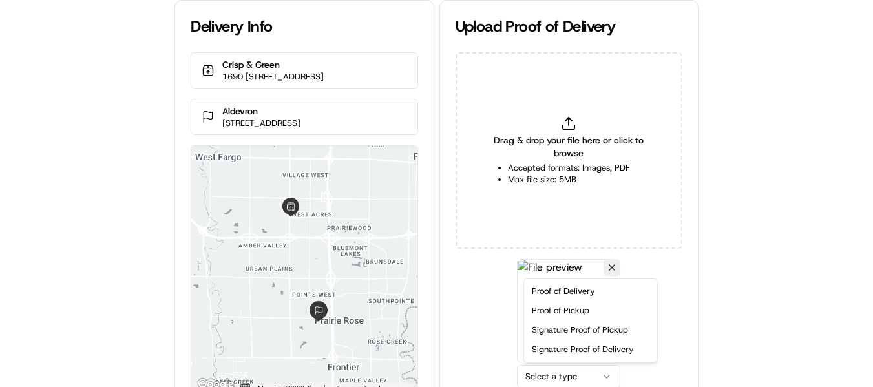
click at [565, 374] on html "Delivery Info Crisp & Green 1690 45th St S, Fargo, ND 58103, USA Aldevron 4055 …" at bounding box center [436, 193] width 873 height 387
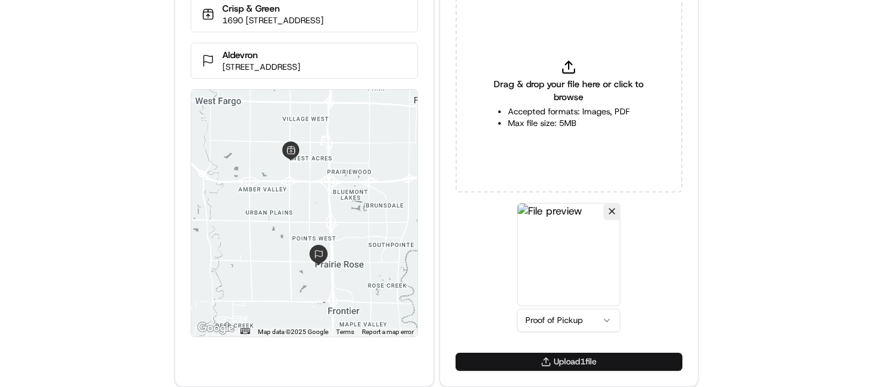
click at [570, 359] on button "Upload 1 file" at bounding box center [568, 362] width 227 height 18
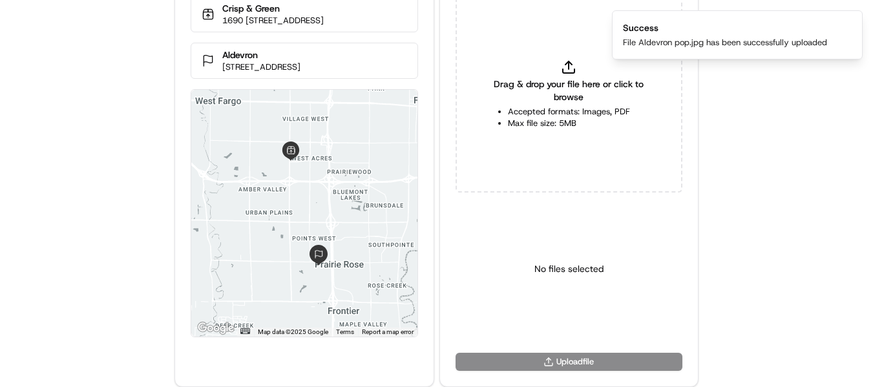
click at [559, 61] on div "Drag & drop your file here or click to browse Accepted formats: Images, PDF Max…" at bounding box center [568, 94] width 227 height 196
type input "C:\fakepath\Aldevron pod.jpg"
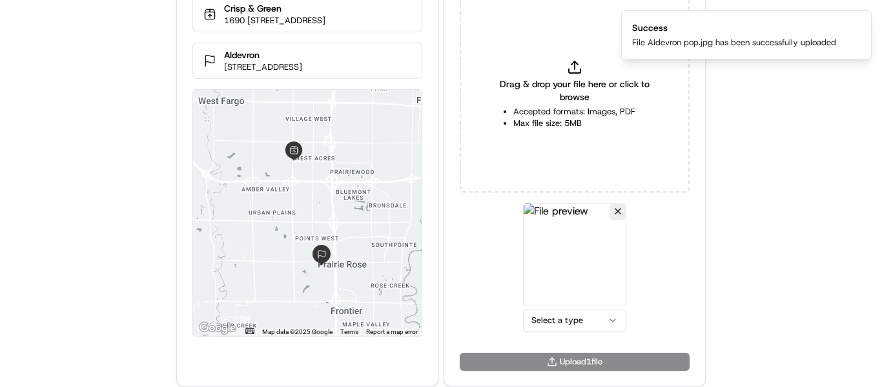
click at [572, 318] on html "Delivery Info Crisp & Green 1690 45th St S, Fargo, ND 58103, USA Aldevron 4055 …" at bounding box center [441, 137] width 882 height 387
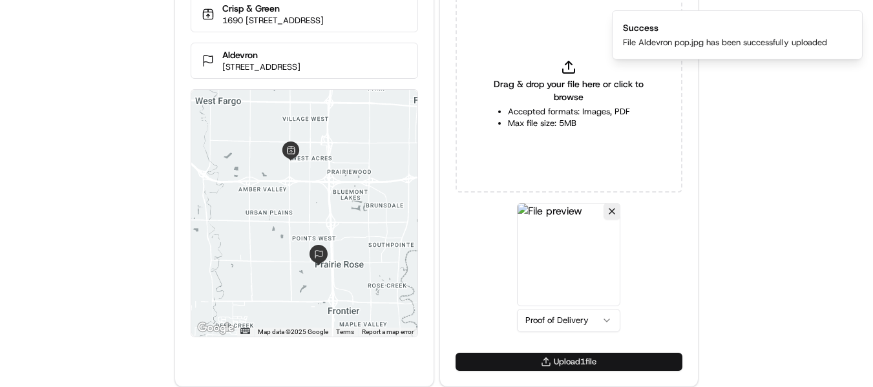
click at [585, 363] on button "Upload 1 file" at bounding box center [568, 362] width 227 height 18
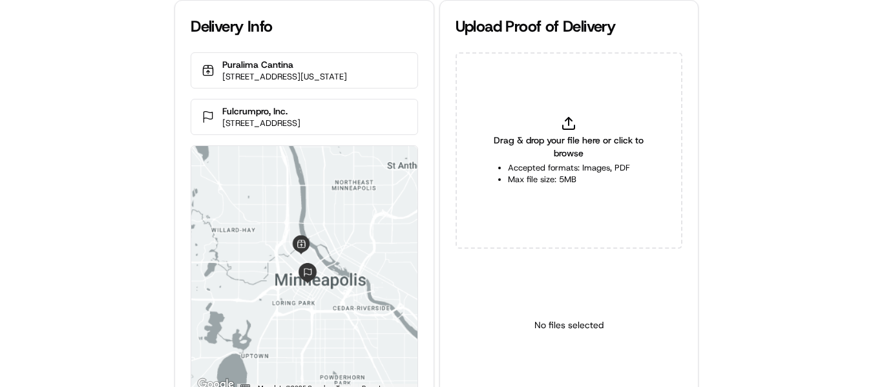
drag, startPoint x: 253, startPoint y: 127, endPoint x: 191, endPoint y: 121, distance: 62.3
click at [191, 121] on div "Fulcrumpro, Inc. [STREET_ADDRESS]" at bounding box center [304, 117] width 227 height 36
click at [300, 118] on p "Fulcrumpro, Inc." at bounding box center [261, 111] width 78 height 13
drag, startPoint x: 294, startPoint y: 123, endPoint x: 206, endPoint y: 120, distance: 87.9
click at [206, 120] on div "Fulcrumpro, Inc. 80 S 8th St #4600, Minneapolis, MN 55402, USA" at bounding box center [304, 117] width 227 height 36
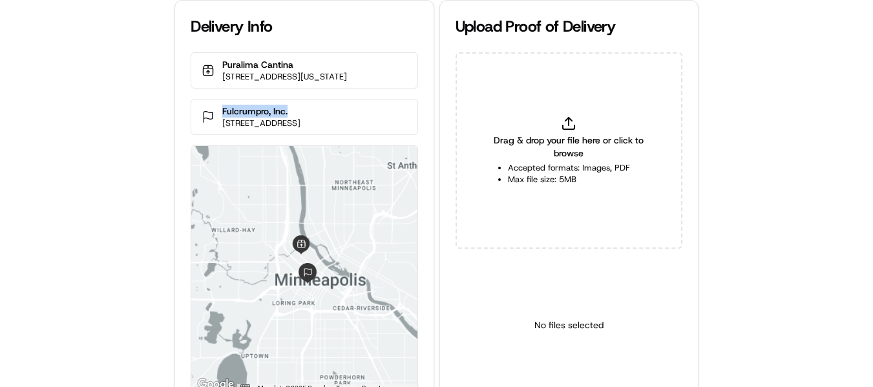
copy p "Fulcrumpro, Inc."
click at [300, 129] on p "80 S 8th St #4600, Minneapolis, MN 55402, USA" at bounding box center [261, 124] width 78 height 12
drag, startPoint x: 303, startPoint y: 127, endPoint x: 216, endPoint y: 123, distance: 86.7
click at [216, 123] on div "Fulcrumpro, Inc. 80 S 8th St #4600, Minneapolis, MN 55402, USA" at bounding box center [304, 117] width 227 height 36
copy p "Fulcrumpro, Inc."
